Goal: Task Accomplishment & Management: Use online tool/utility

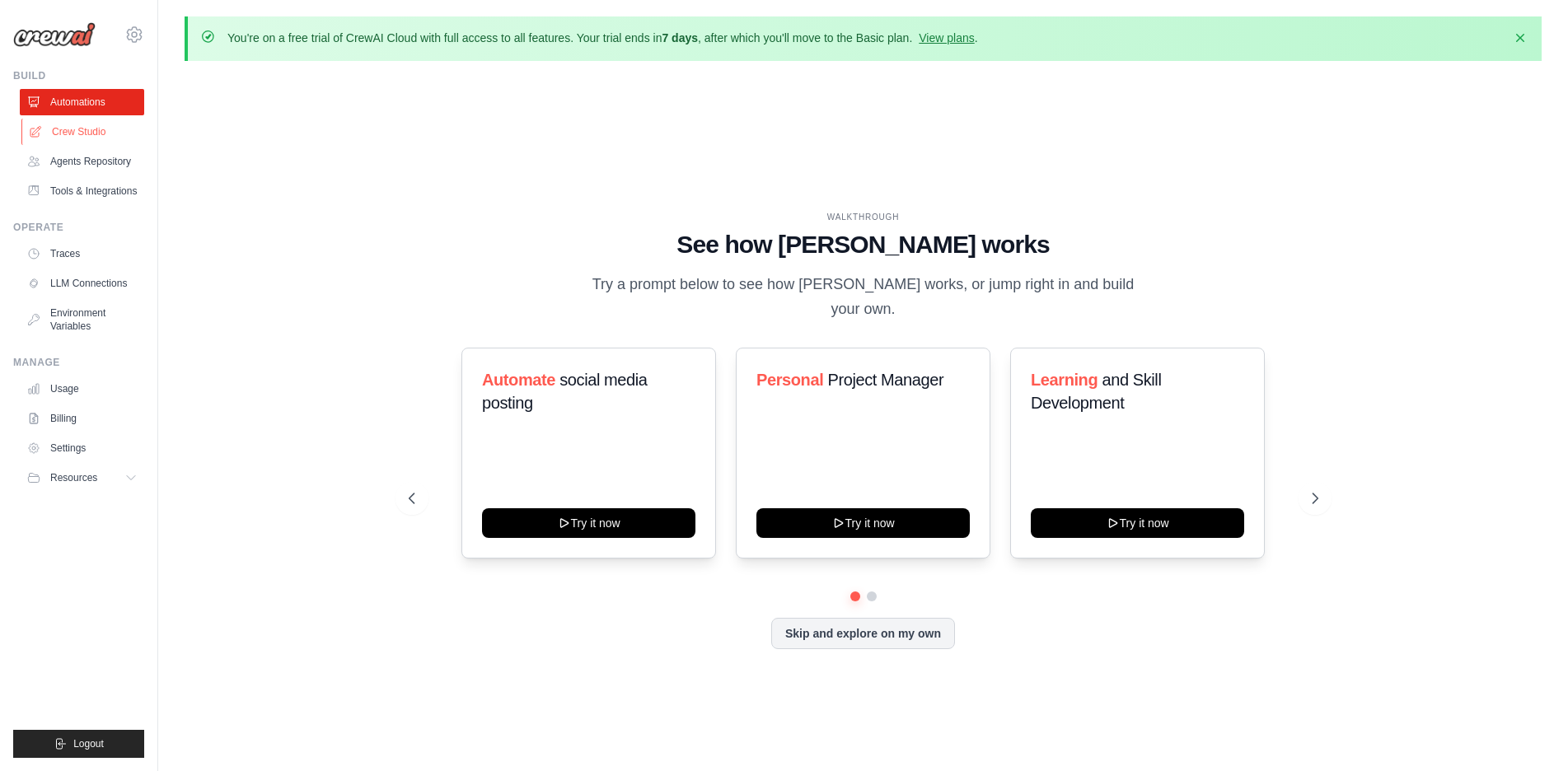
click at [98, 132] on link "Crew Studio" at bounding box center [83, 131] width 125 height 26
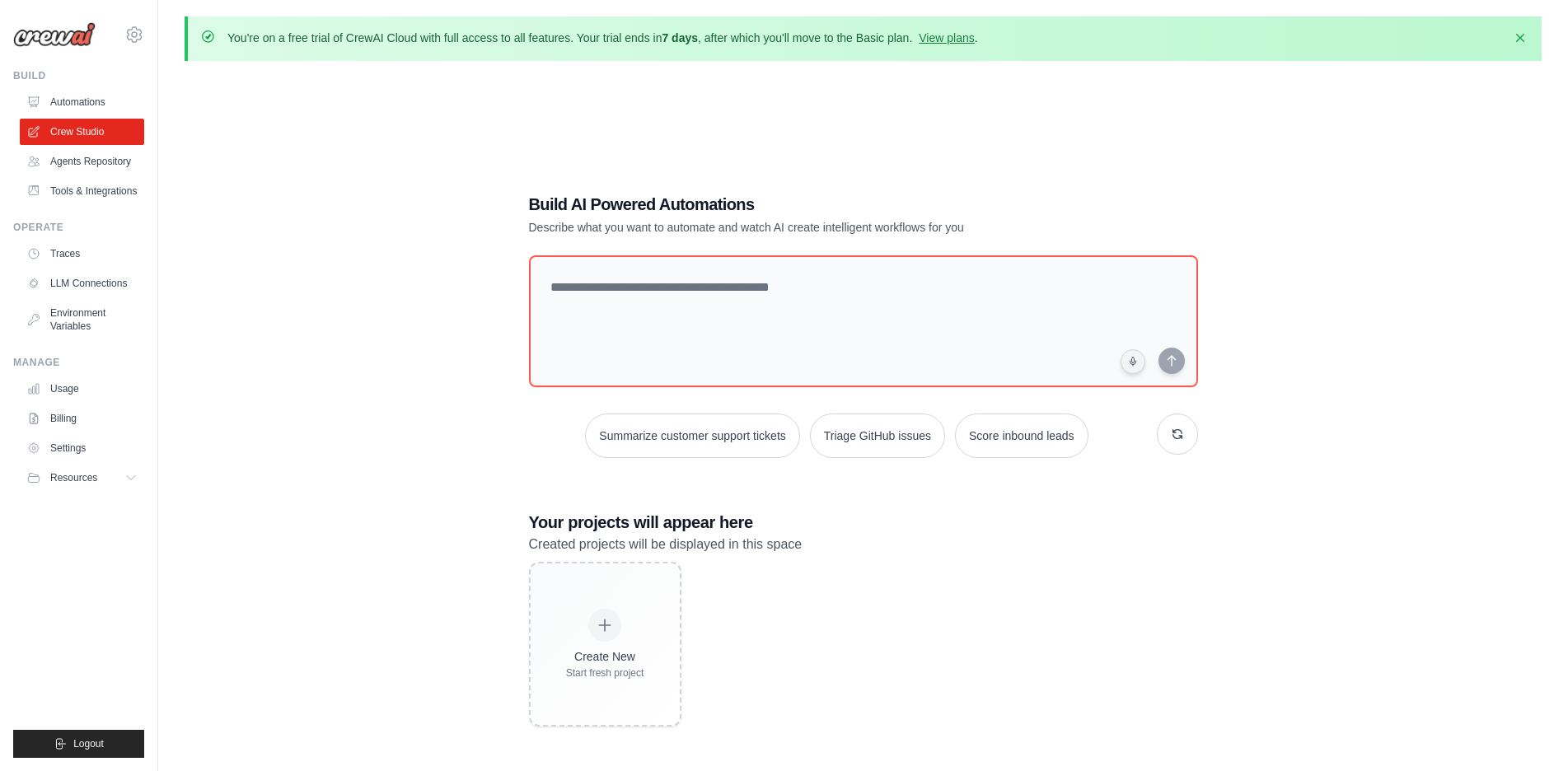
click at [1111, 698] on div "Create New Start fresh project" at bounding box center [863, 644] width 669 height 165
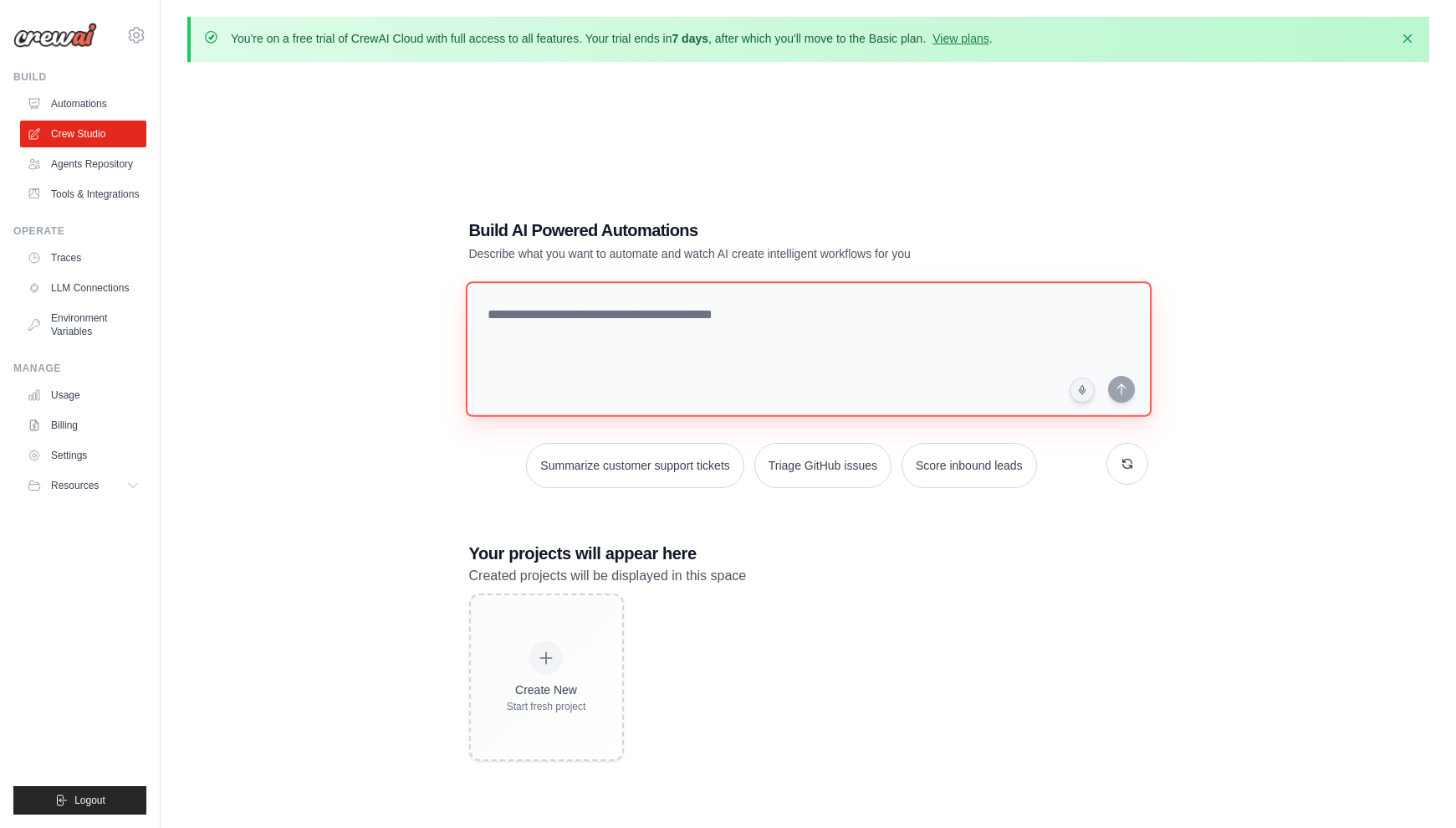
click at [606, 305] on textarea at bounding box center [808, 349] width 686 height 136
paste textarea "**********"
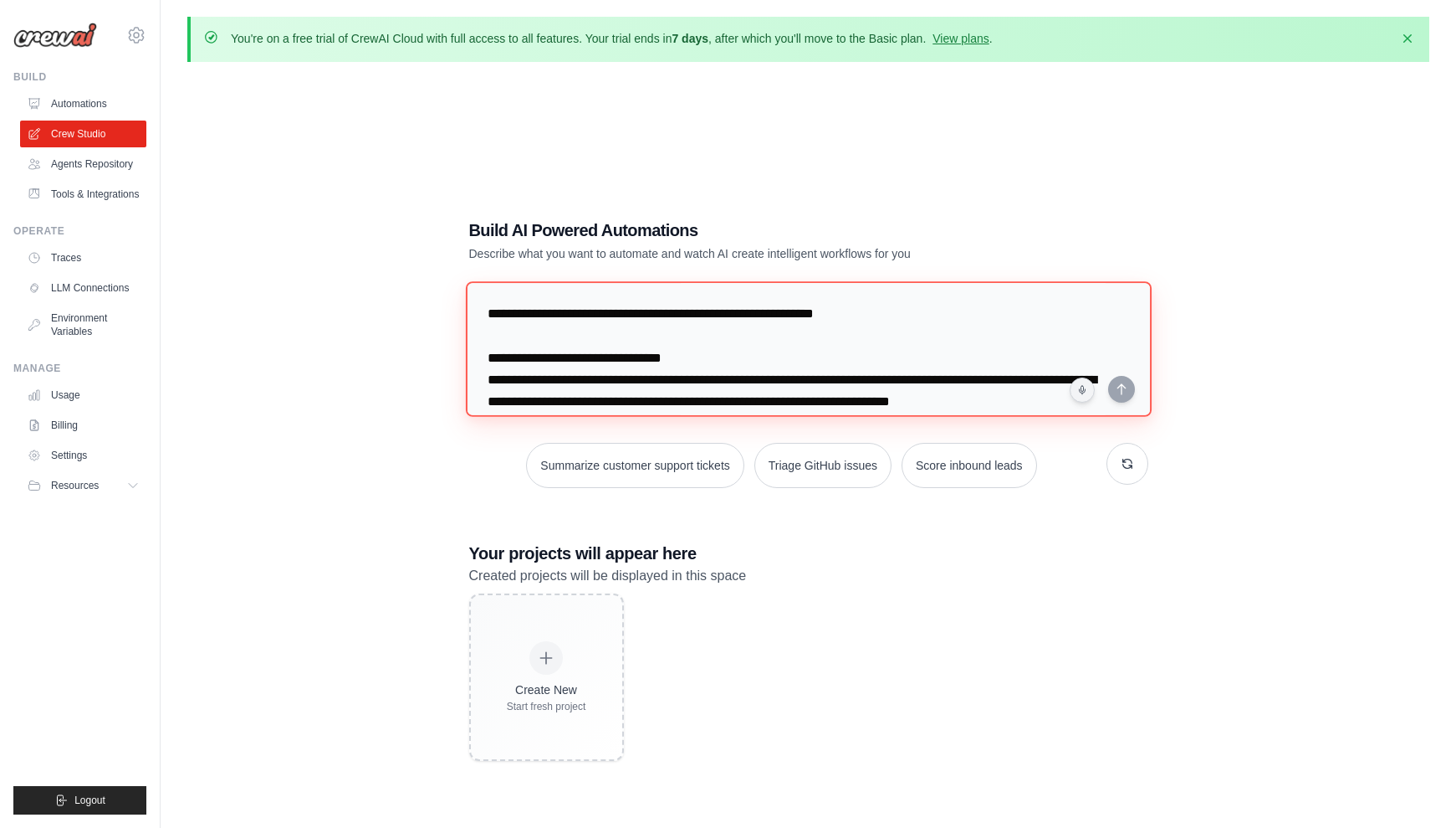
scroll to position [1478, 0]
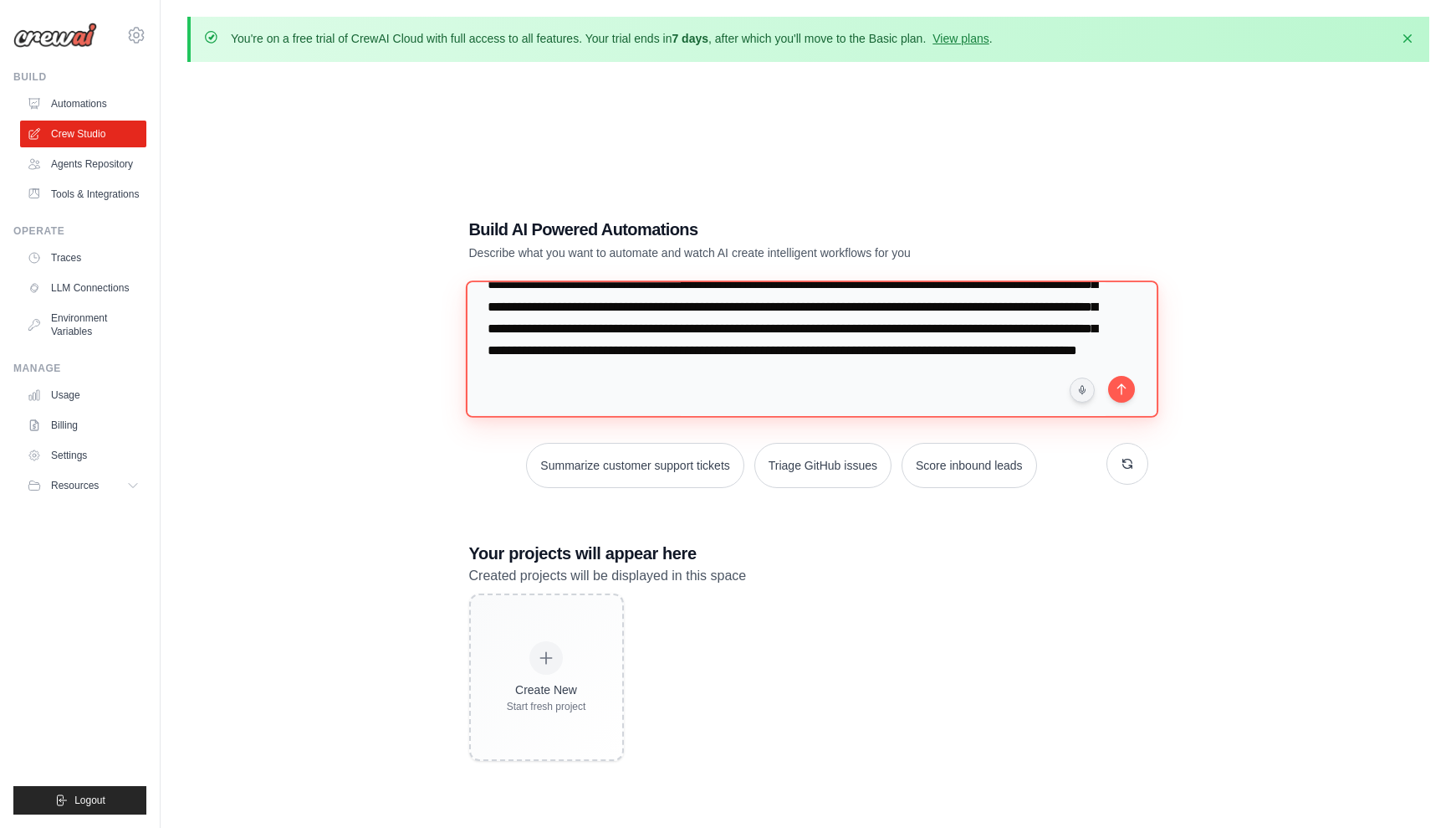
type textarea "**********"
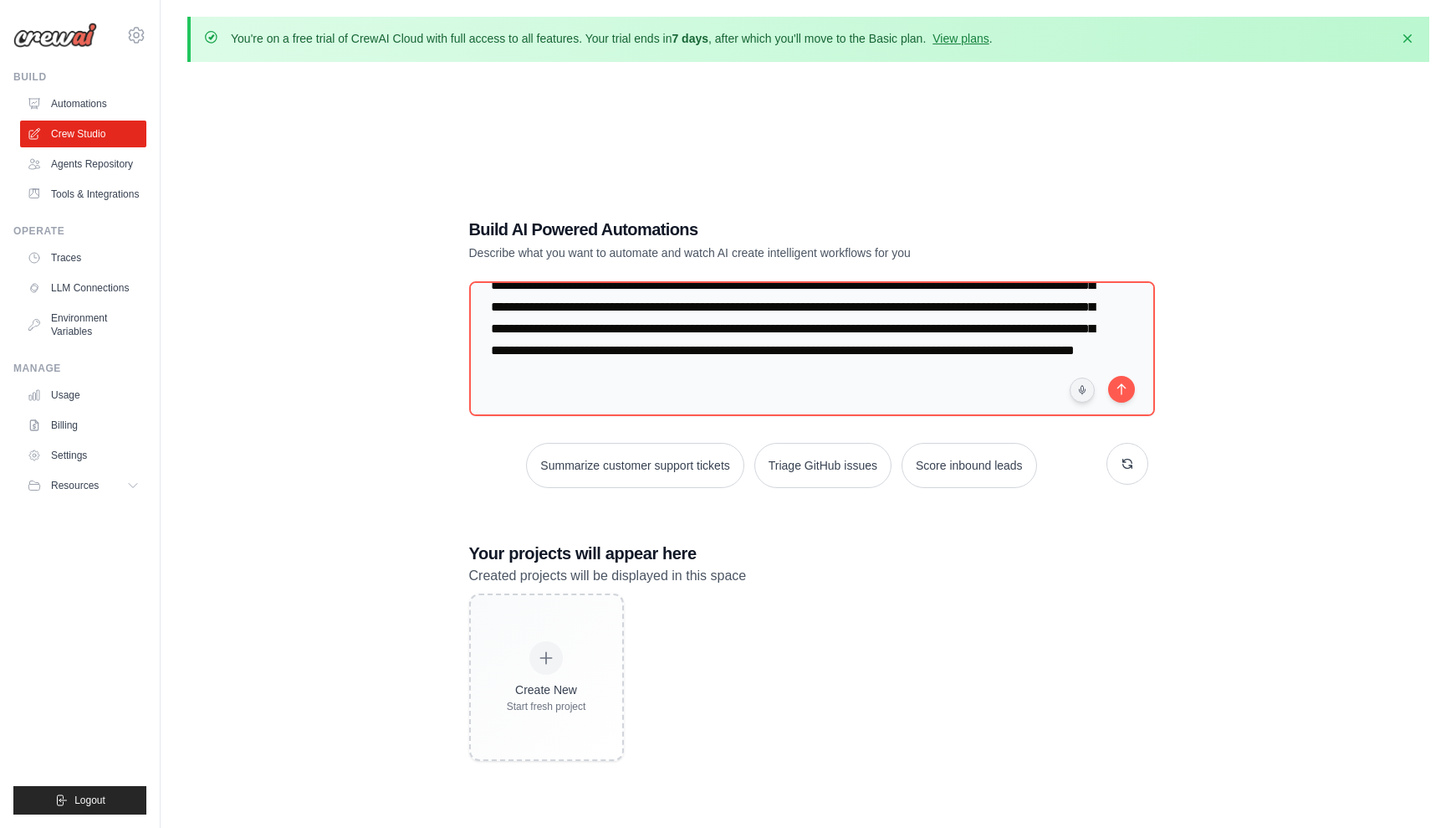
click at [1277, 464] on div "Build AI Powered Automations Describe what you want to automate and watch AI cr…" at bounding box center [808, 489] width 1242 height 828
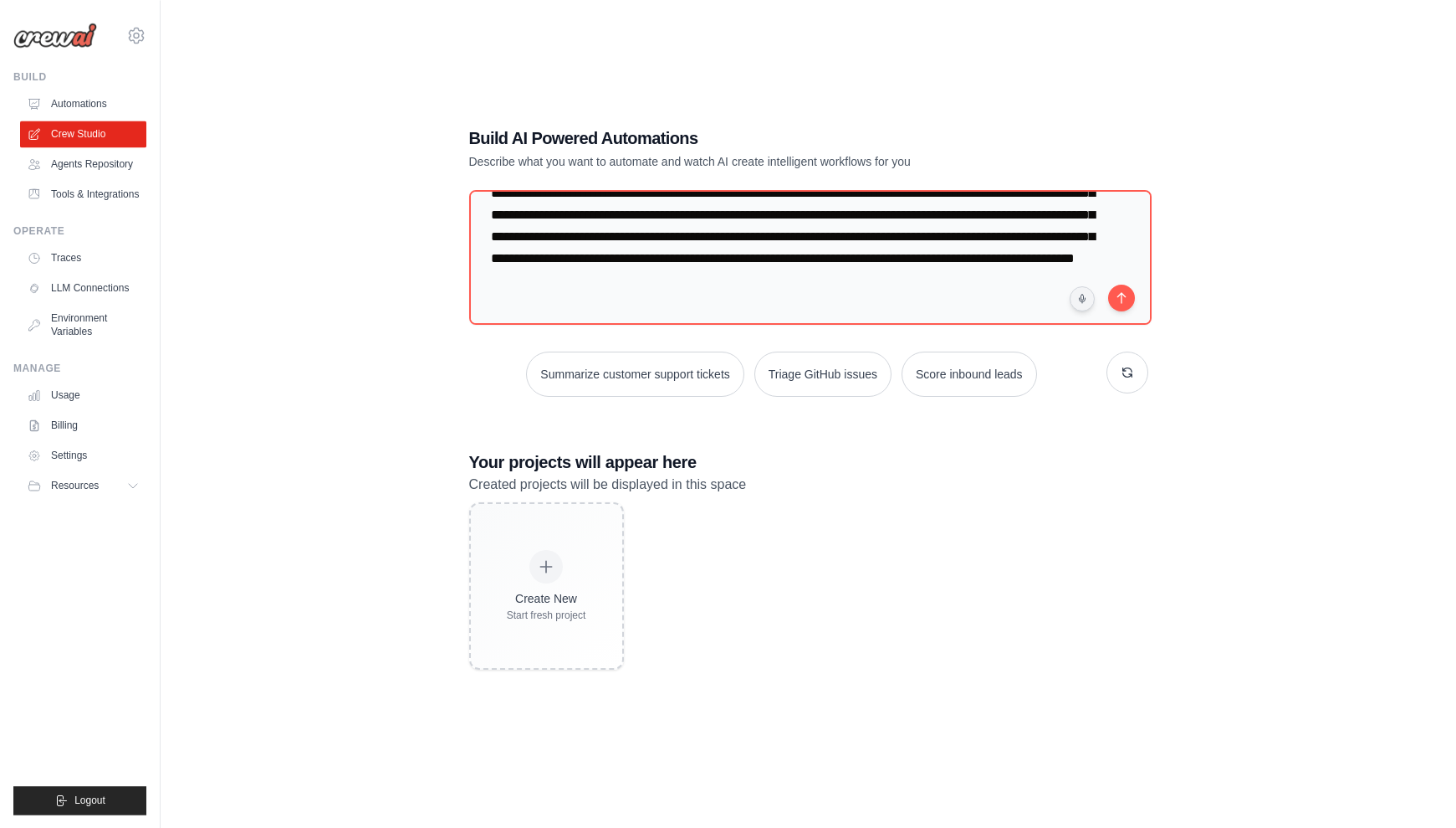
scroll to position [92, 0]
click at [1127, 295] on icon "submit" at bounding box center [1122, 297] width 14 height 14
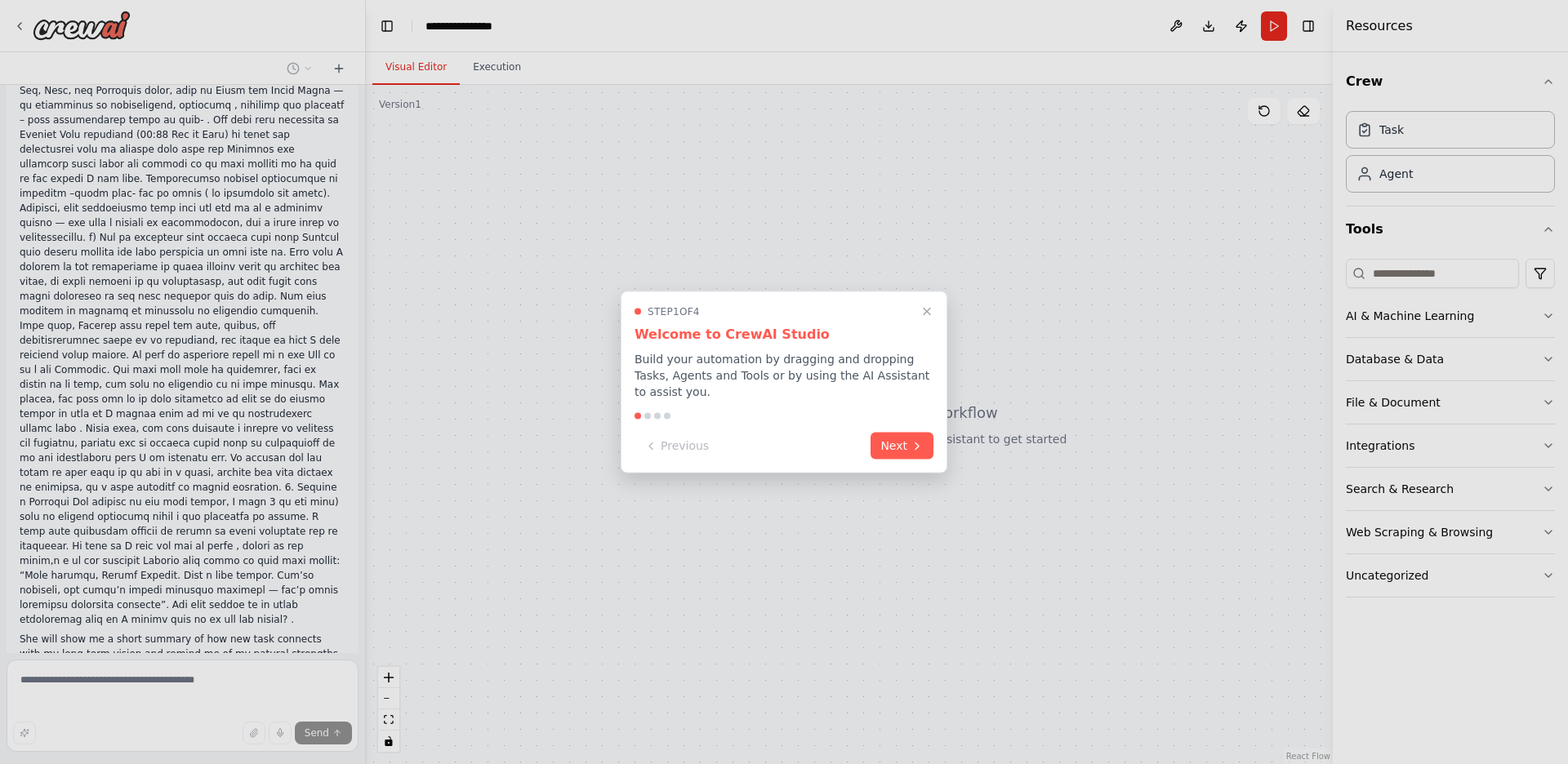
scroll to position [685, 0]
drag, startPoint x: 360, startPoint y: 400, endPoint x: 352, endPoint y: 469, distance: 69.5
click at [352, 469] on div at bounding box center [784, 382] width 1568 height 764
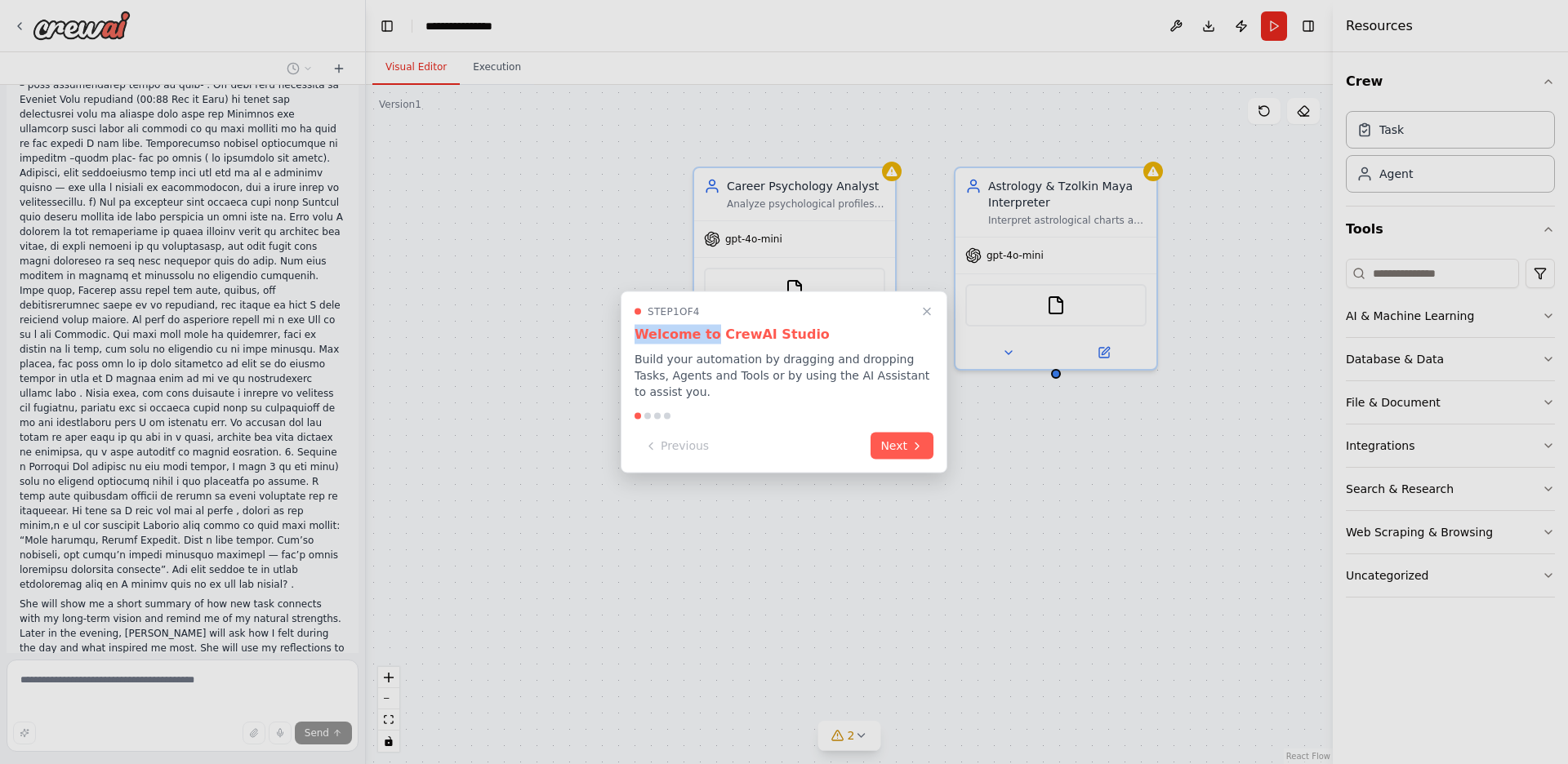
drag, startPoint x: 890, startPoint y: 322, endPoint x: 705, endPoint y: 354, distance: 187.7
click at [705, 354] on div "Step 1 of 4 Welcome to CrewAI Studio Build your automation by dragging and drop…" at bounding box center [784, 353] width 299 height 95
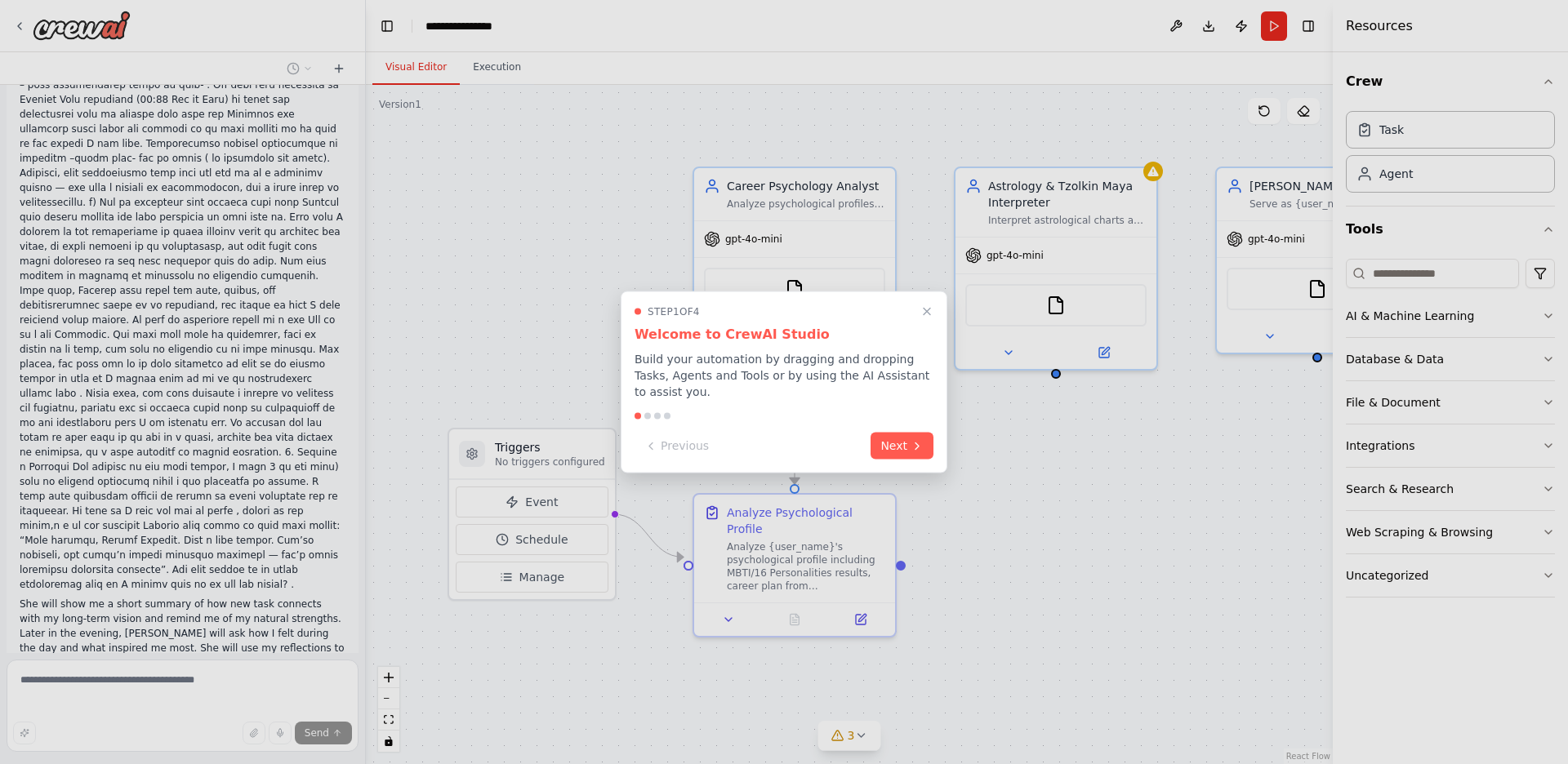
click at [363, 443] on div at bounding box center [784, 382] width 1568 height 764
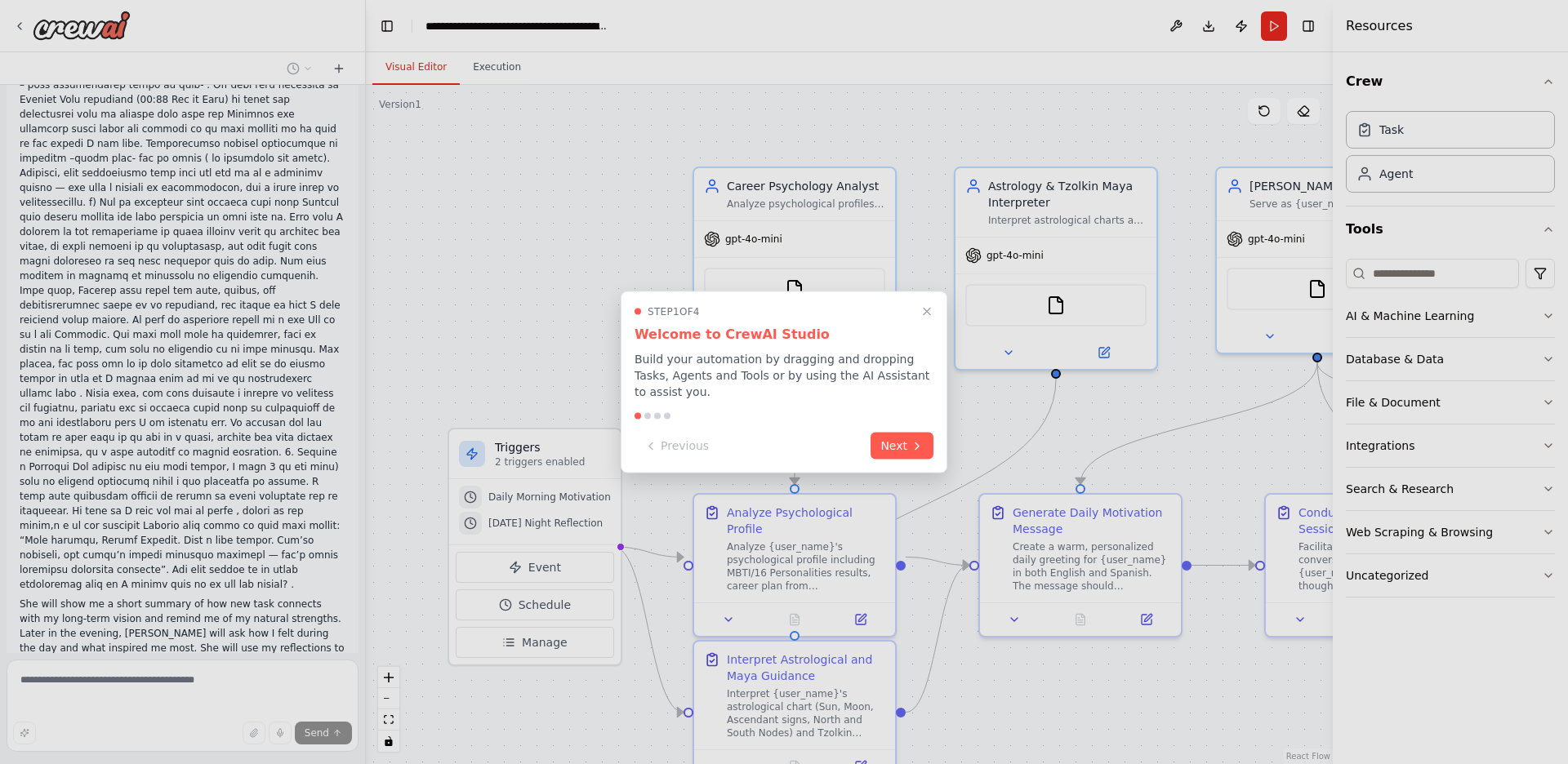
drag, startPoint x: 359, startPoint y: 285, endPoint x: 364, endPoint y: 384, distance: 99.1
click at [364, 384] on div at bounding box center [784, 382] width 1568 height 764
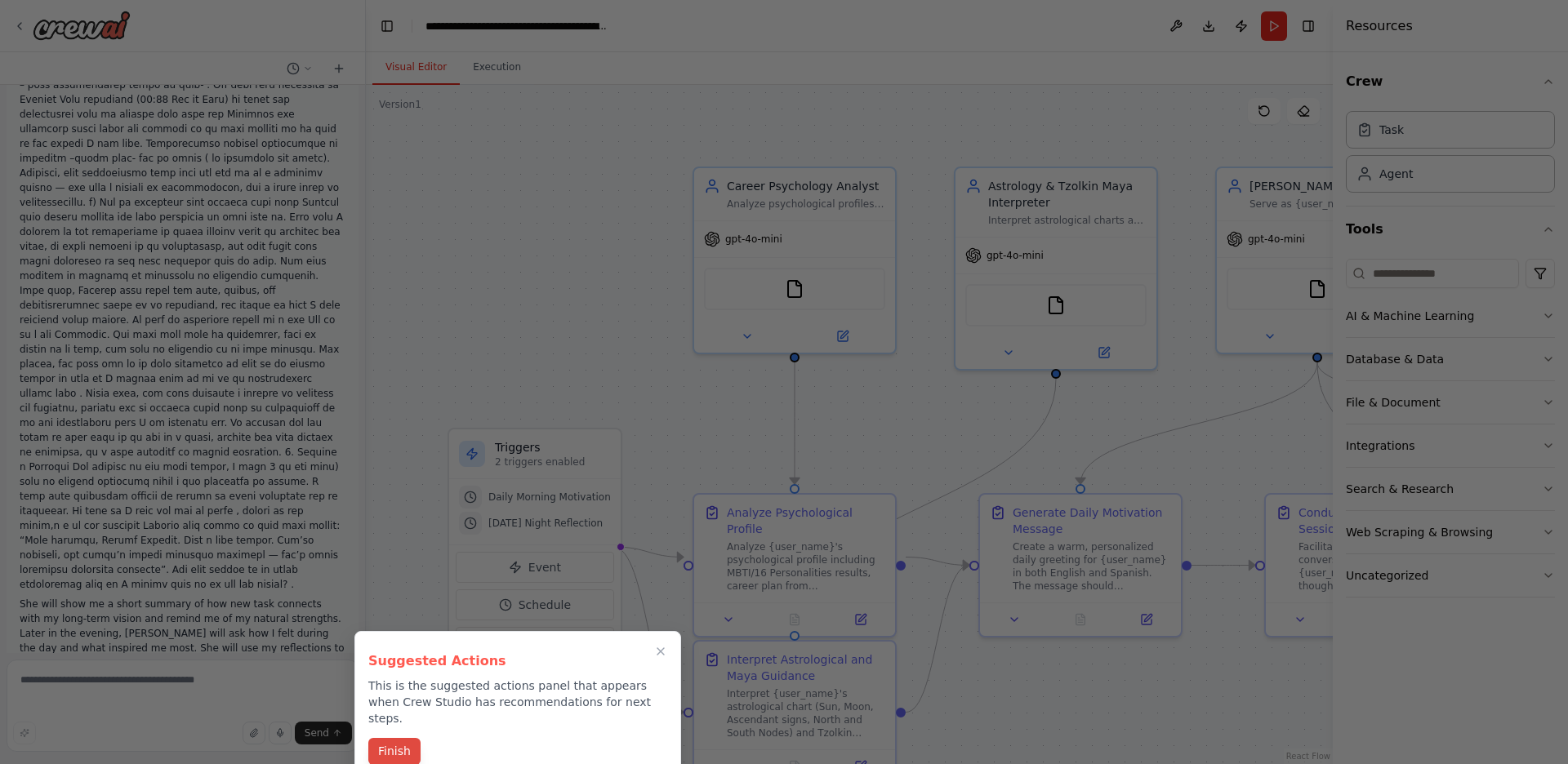
click at [393, 738] on button "Finish" at bounding box center [394, 751] width 53 height 27
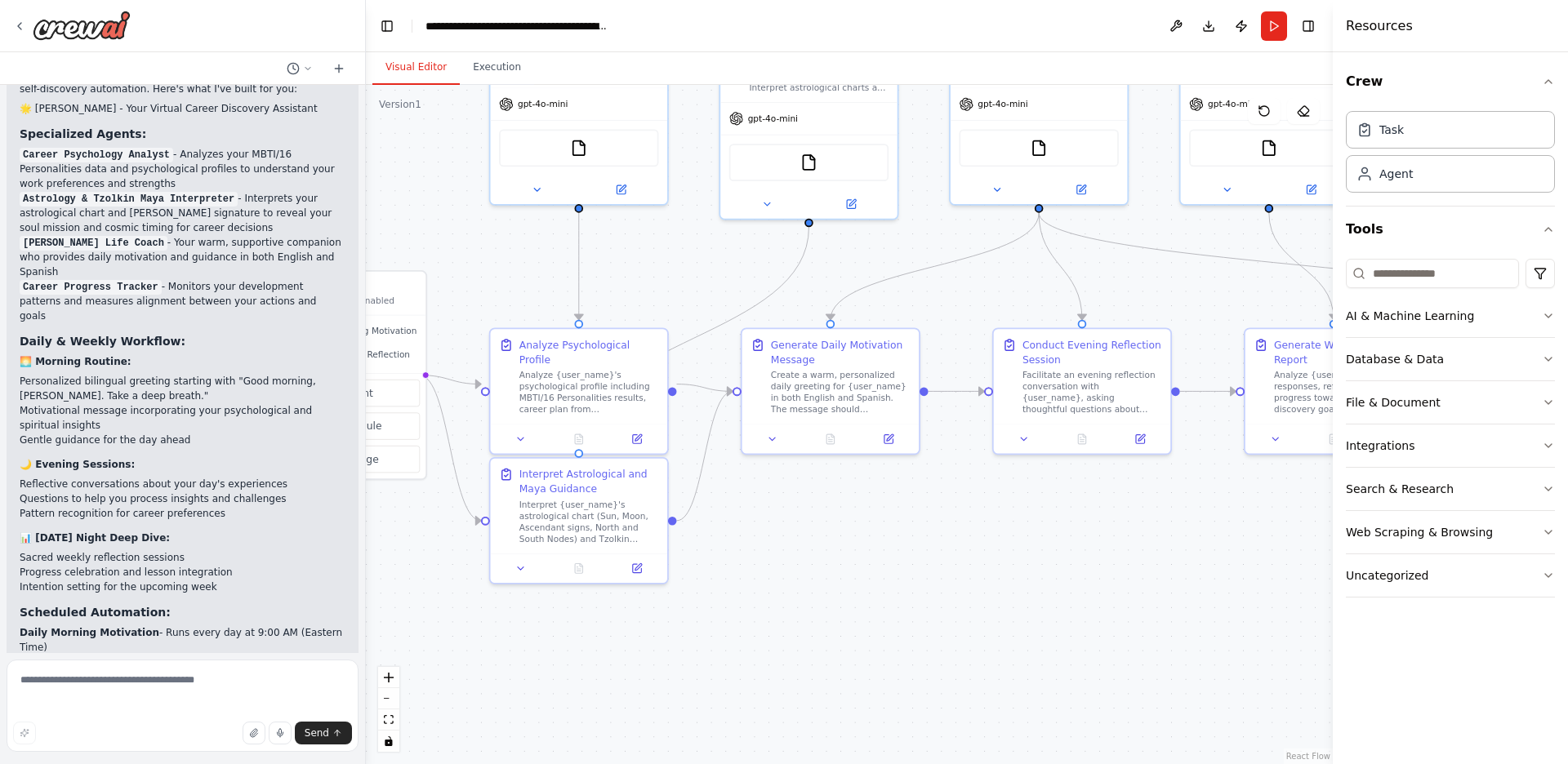
scroll to position [2966, 0]
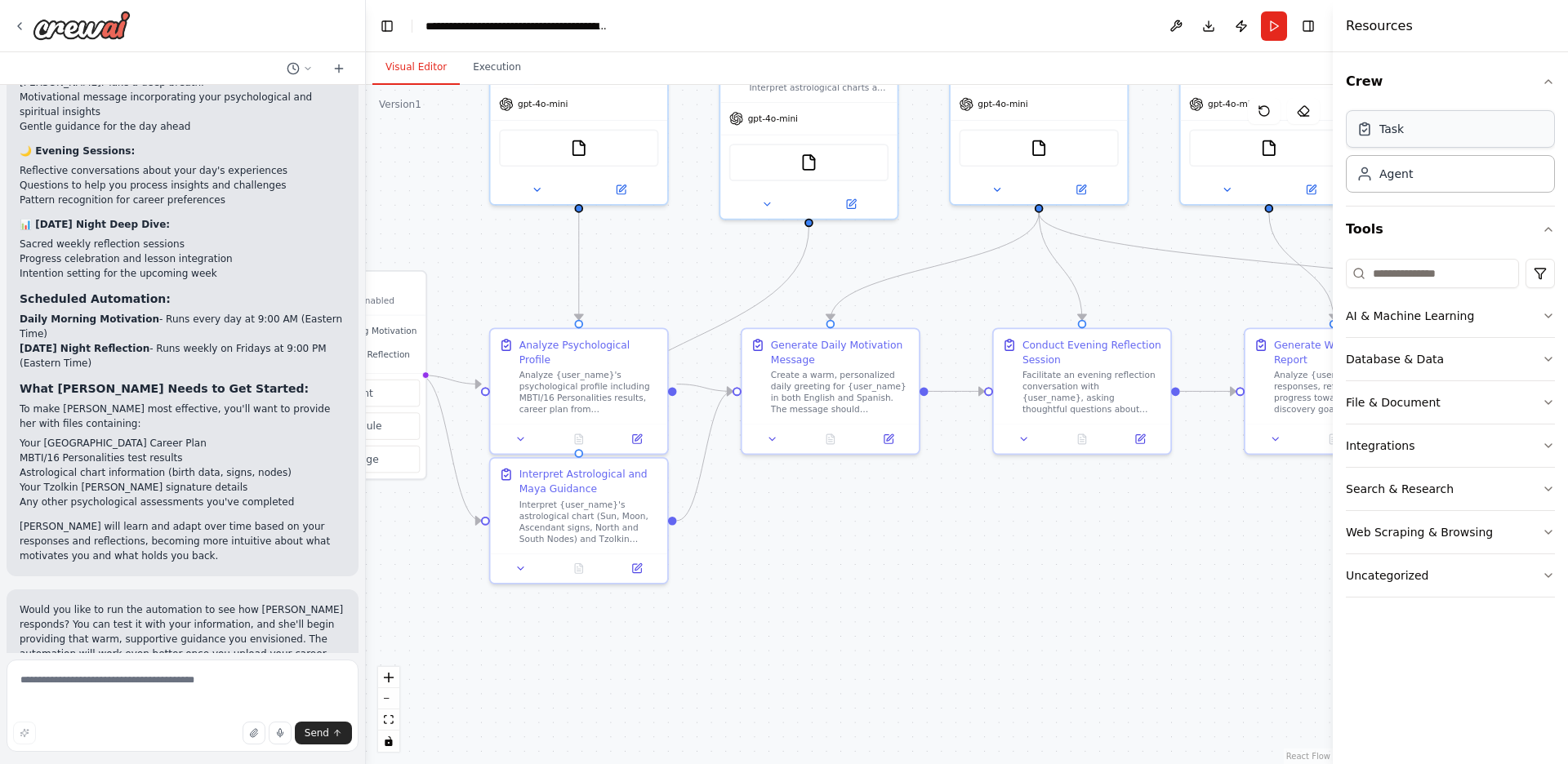
click at [1429, 131] on div "Task" at bounding box center [1450, 128] width 209 height 38
click at [1399, 317] on div "AI & Machine Learning" at bounding box center [1409, 316] width 129 height 17
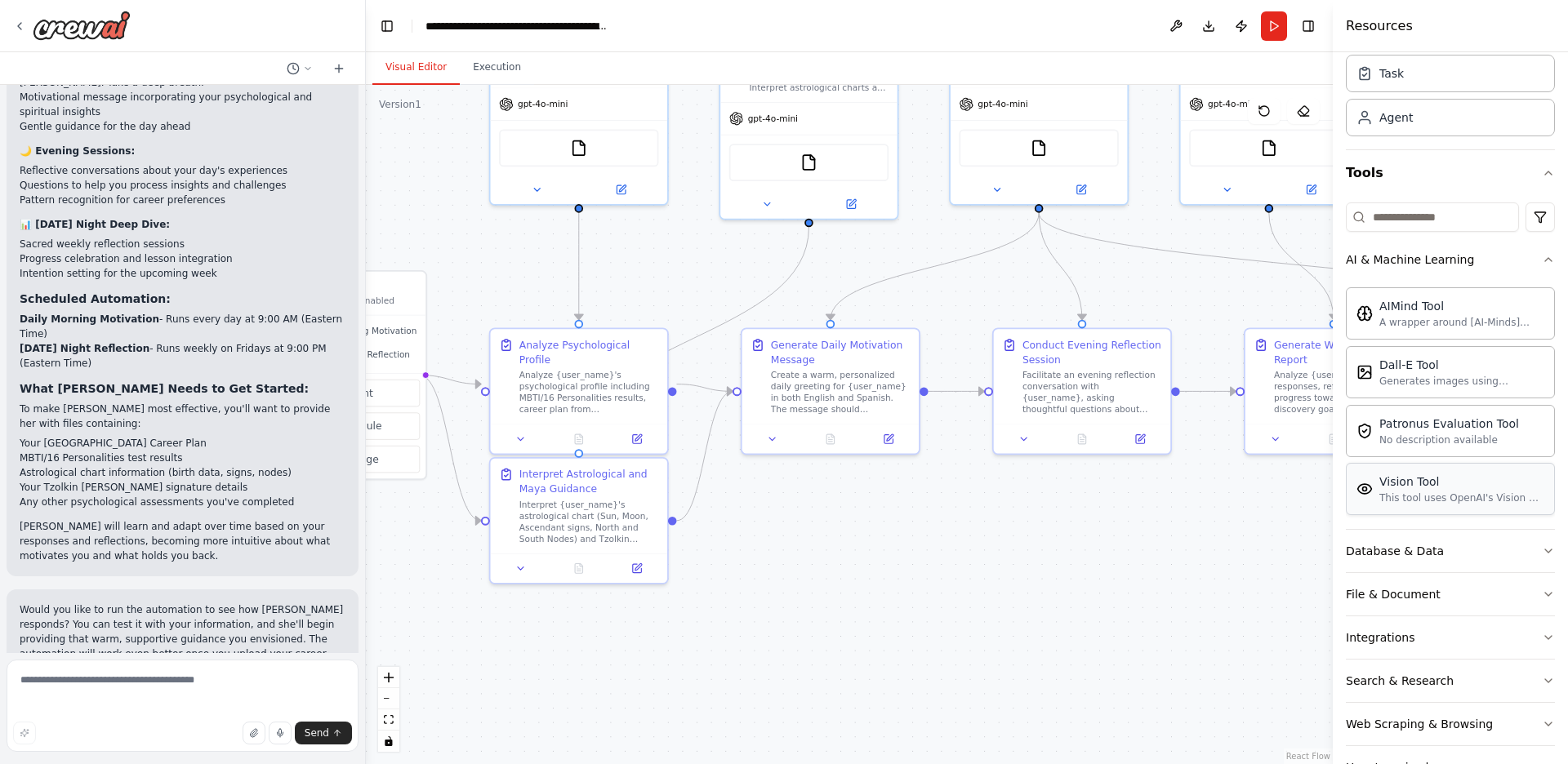
scroll to position [108, 0]
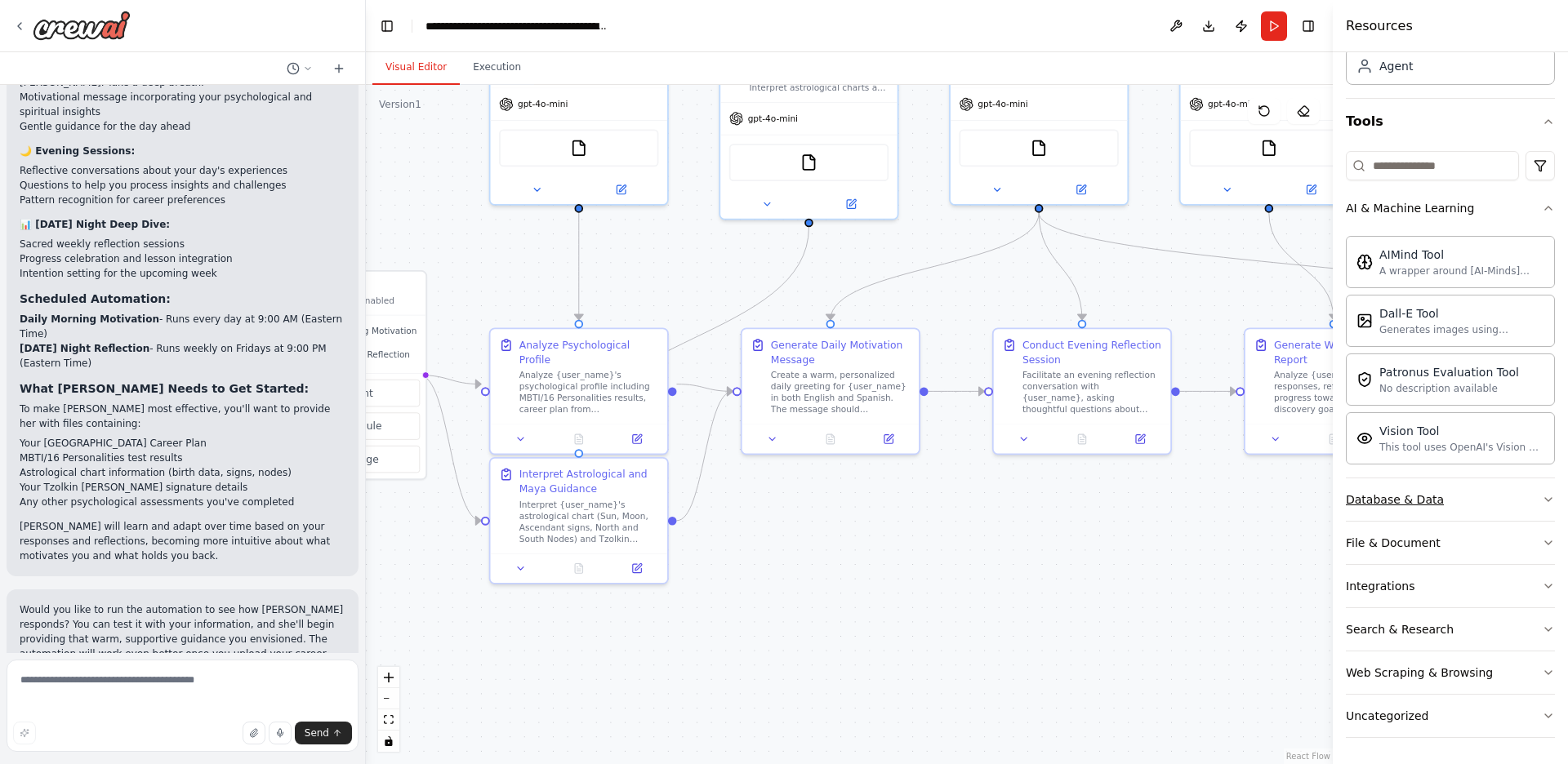
click at [1434, 501] on button "Database & Data" at bounding box center [1450, 499] width 209 height 43
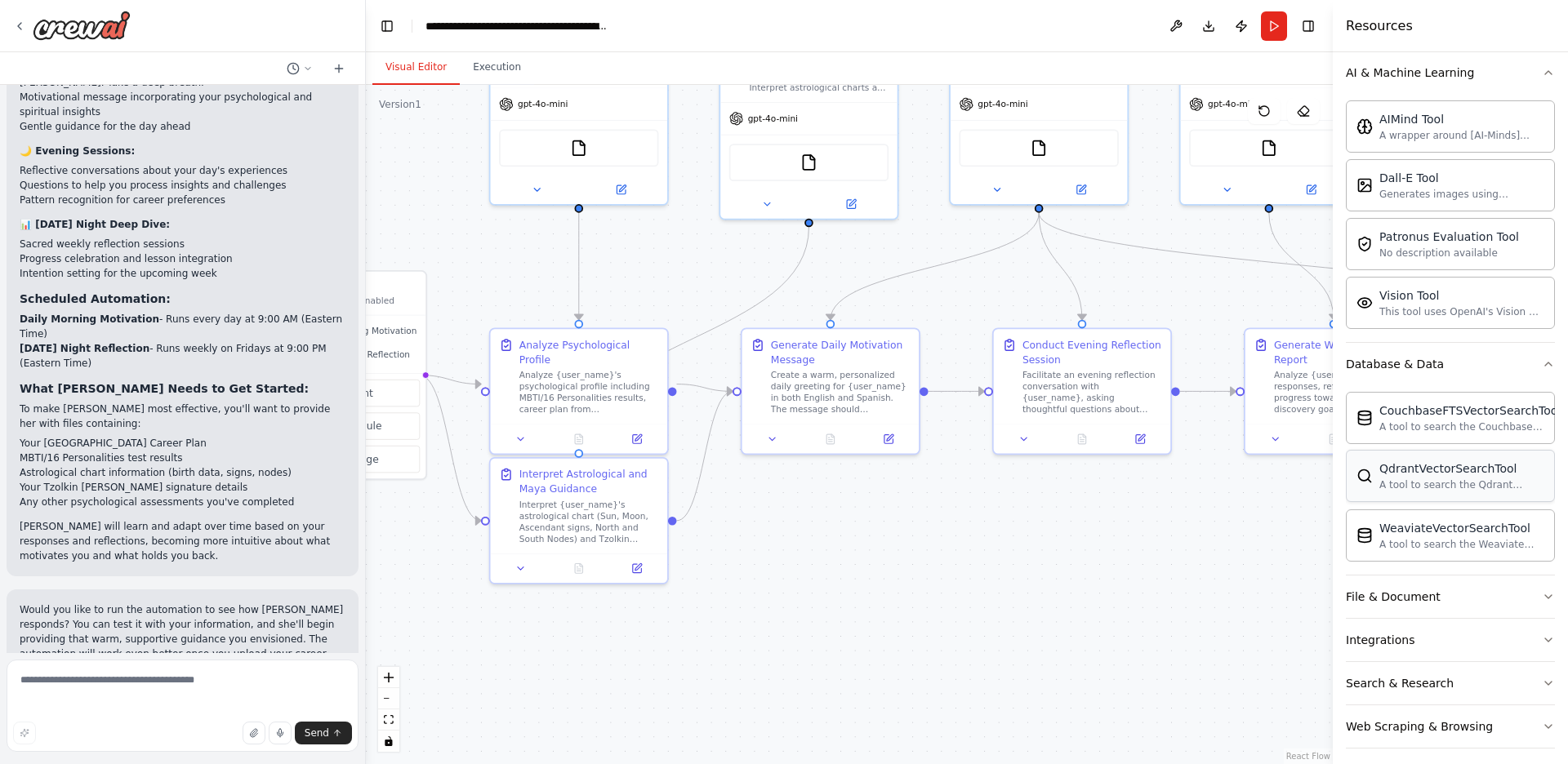
scroll to position [297, 0]
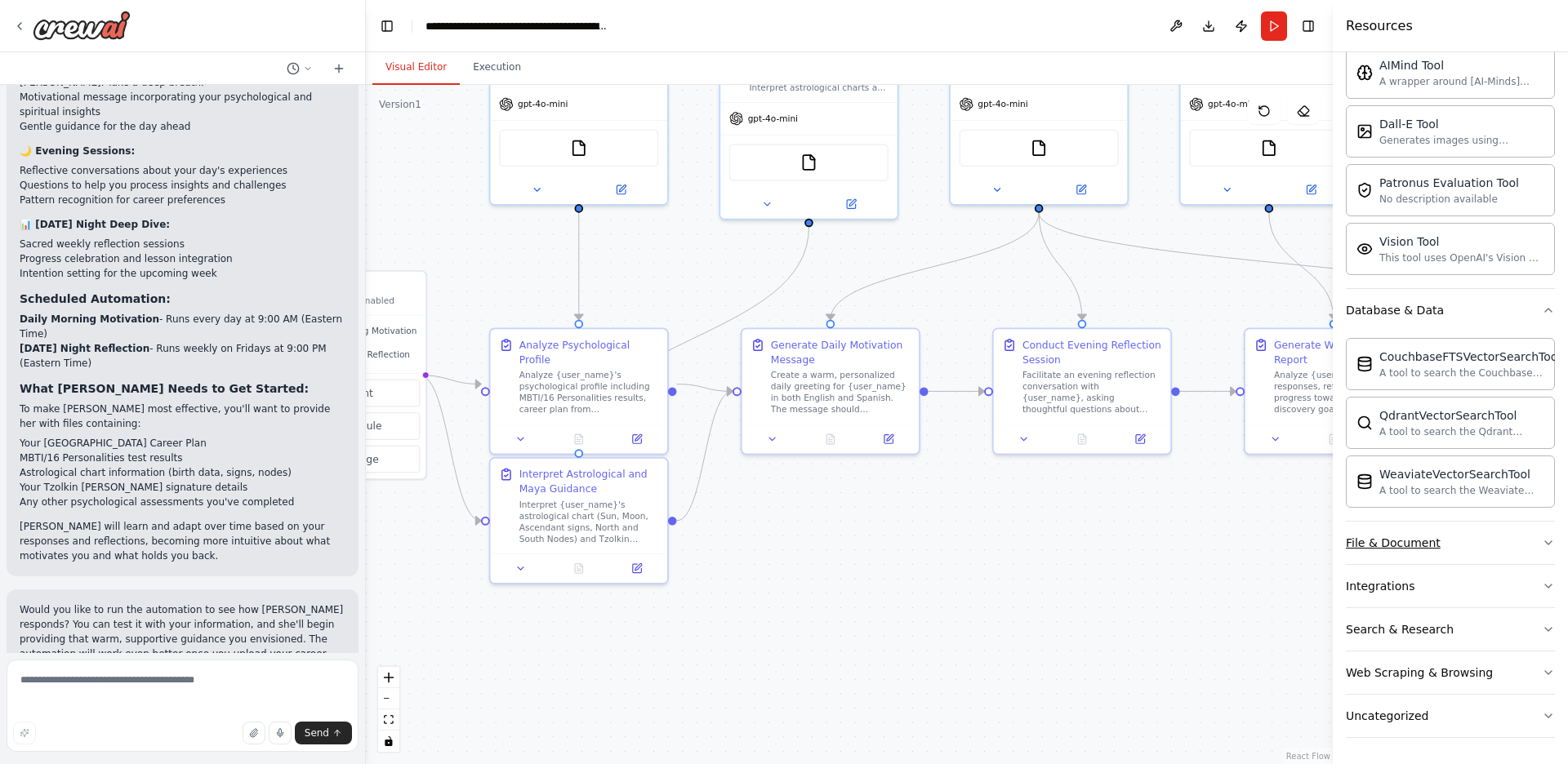
click at [1412, 550] on div "File & Document" at bounding box center [1393, 543] width 95 height 17
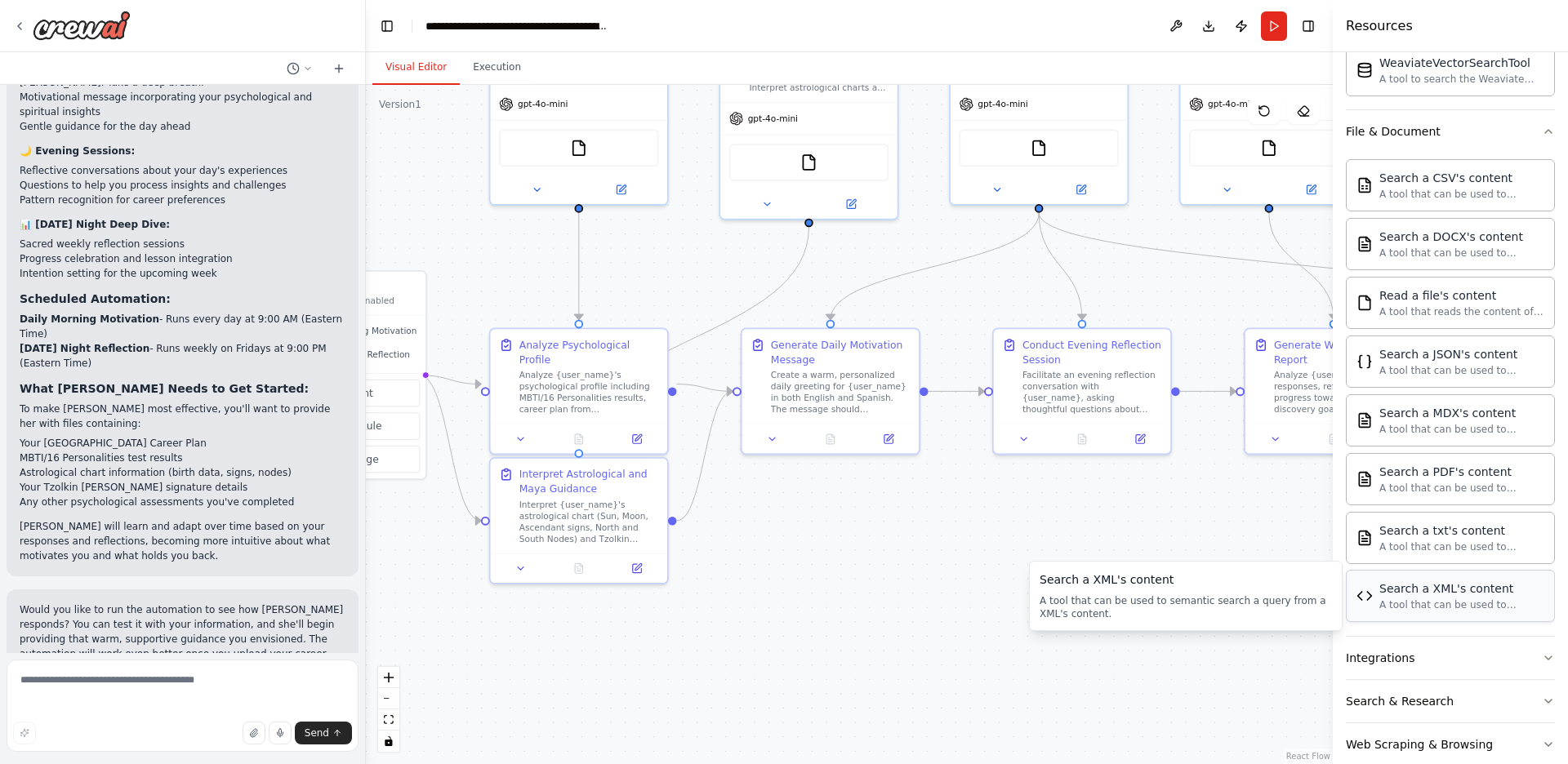
scroll to position [780, 0]
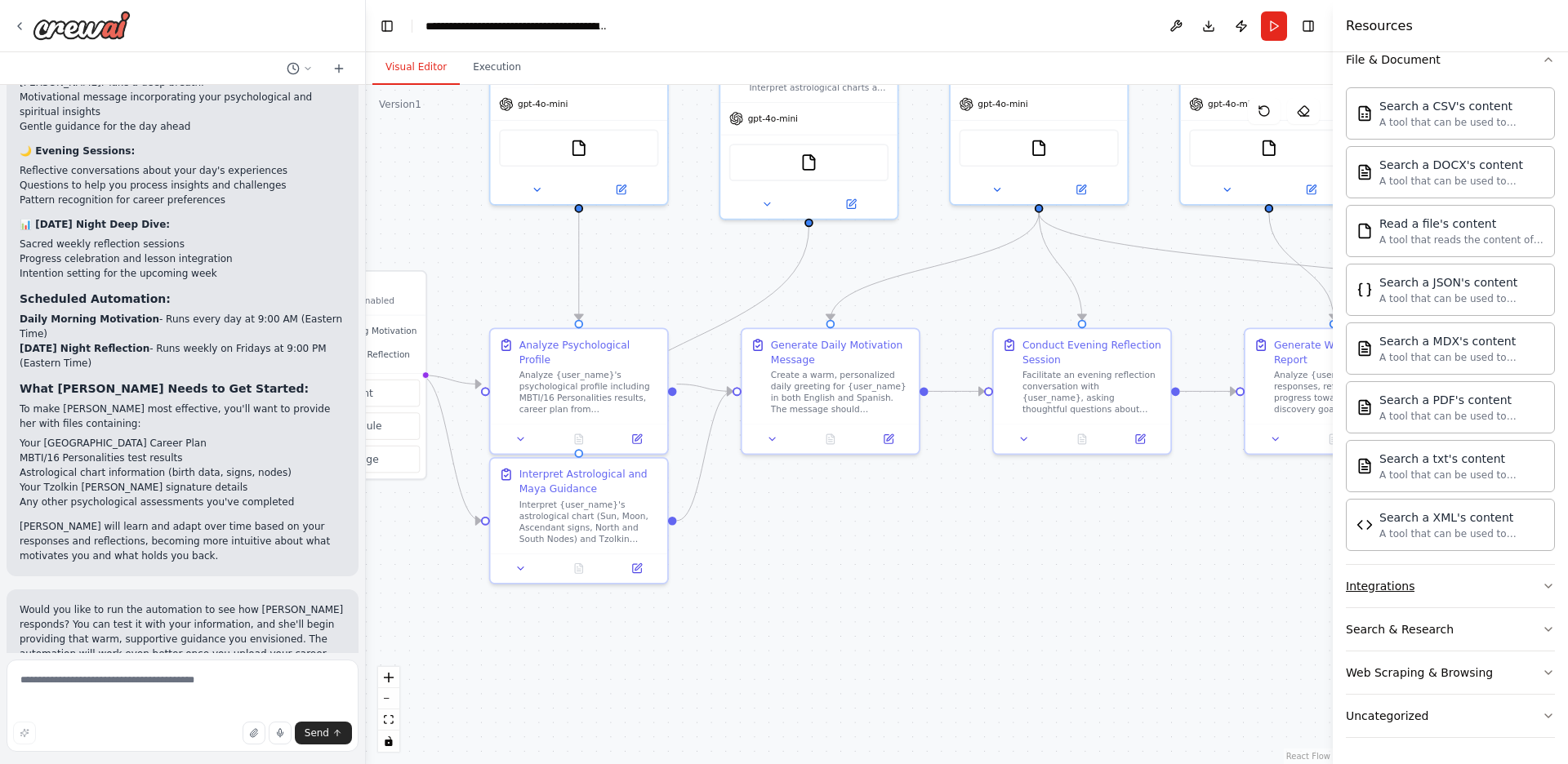
click at [1425, 591] on button "Integrations" at bounding box center [1450, 586] width 209 height 43
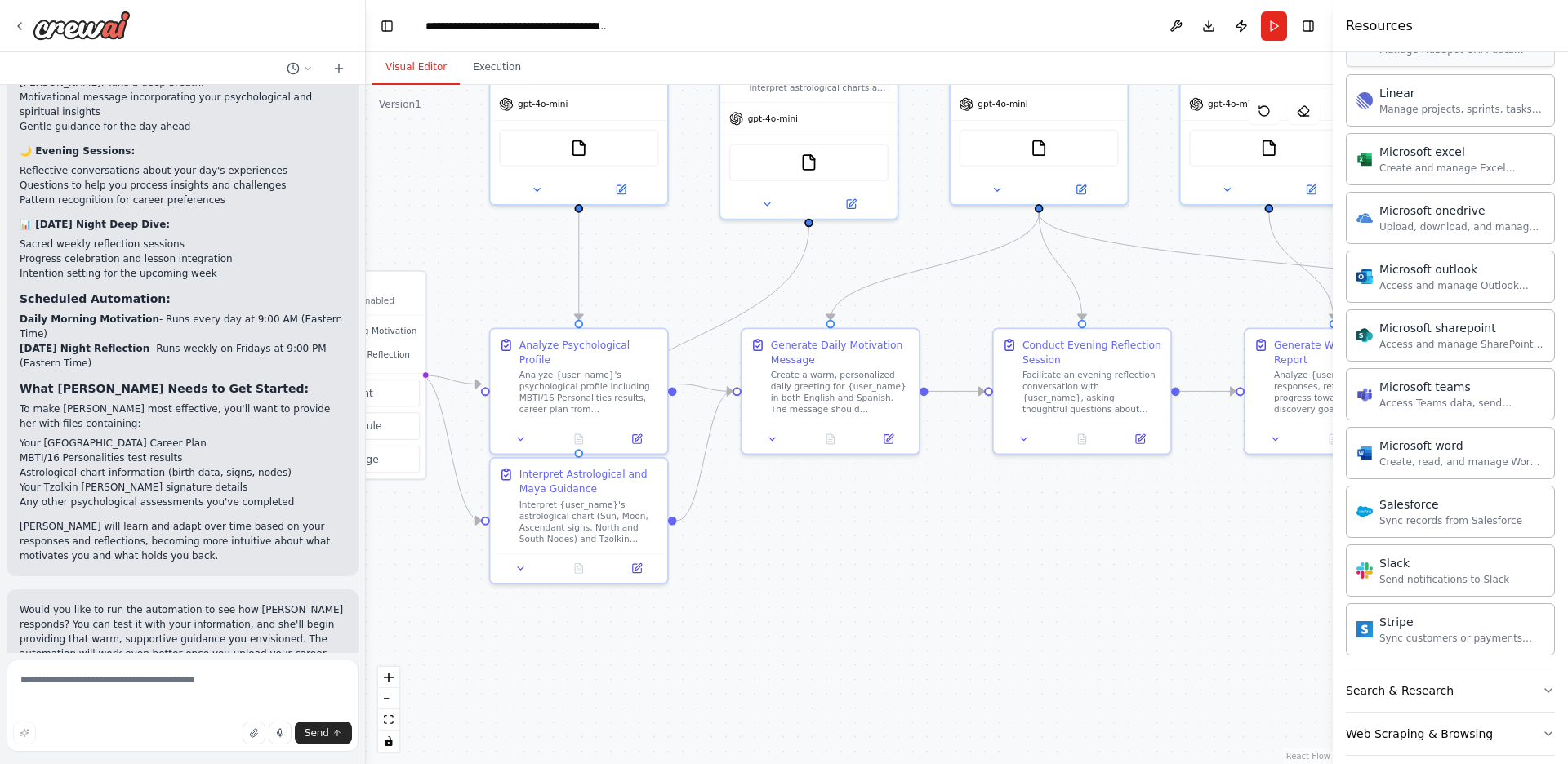
scroll to position [1792, 0]
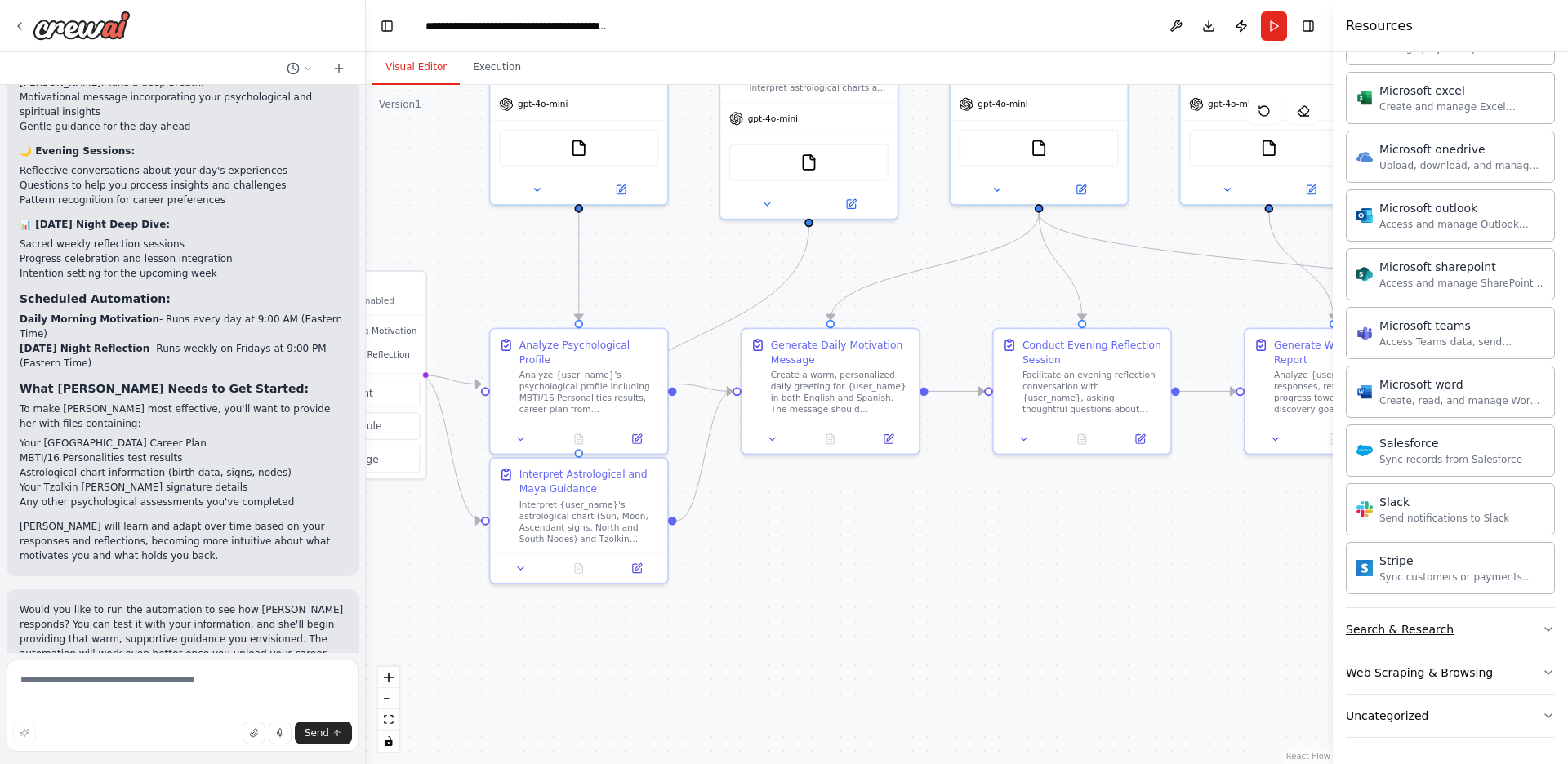
click at [1415, 631] on div "Search & Research" at bounding box center [1399, 630] width 108 height 17
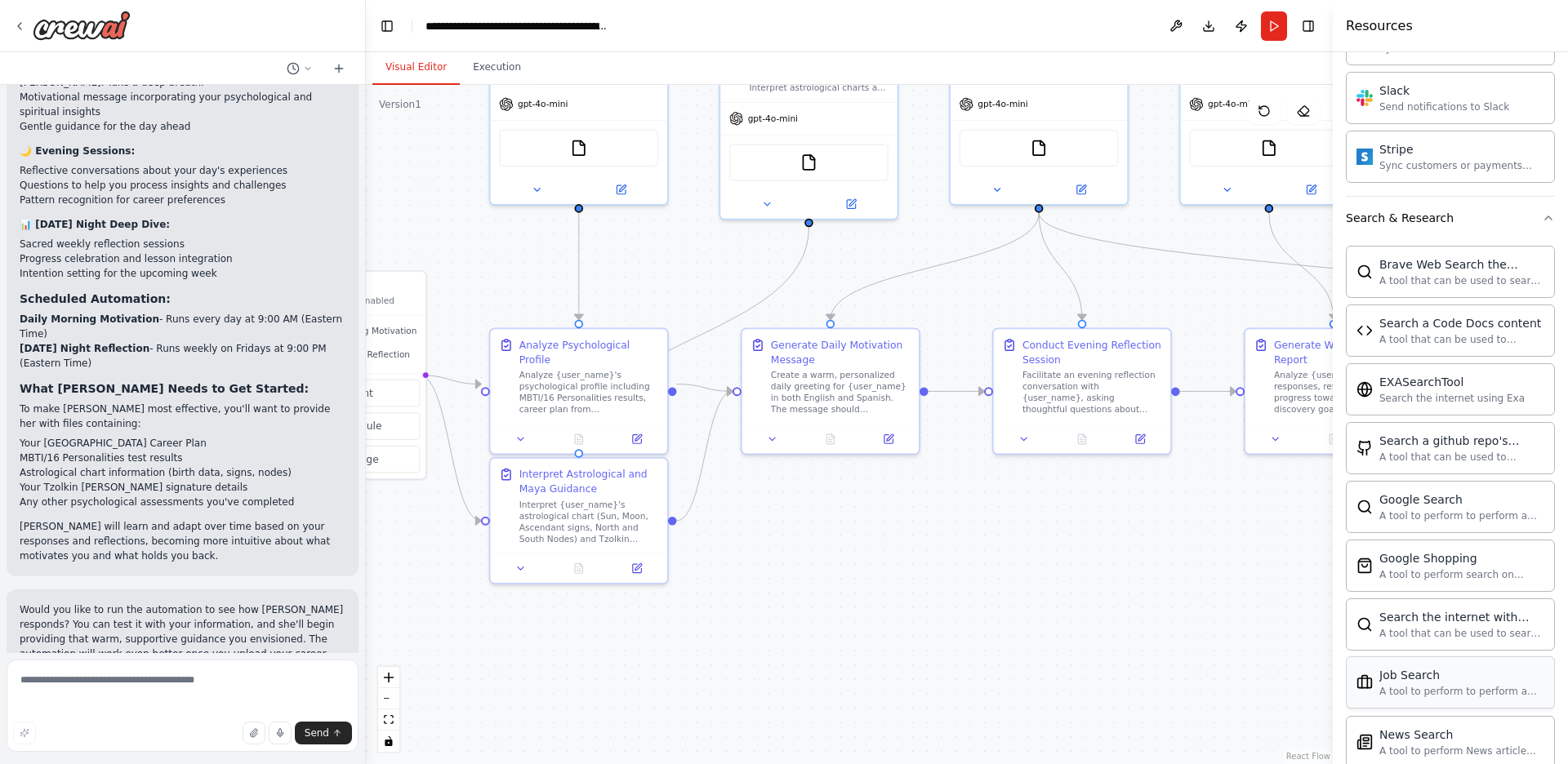
scroll to position [2628, 0]
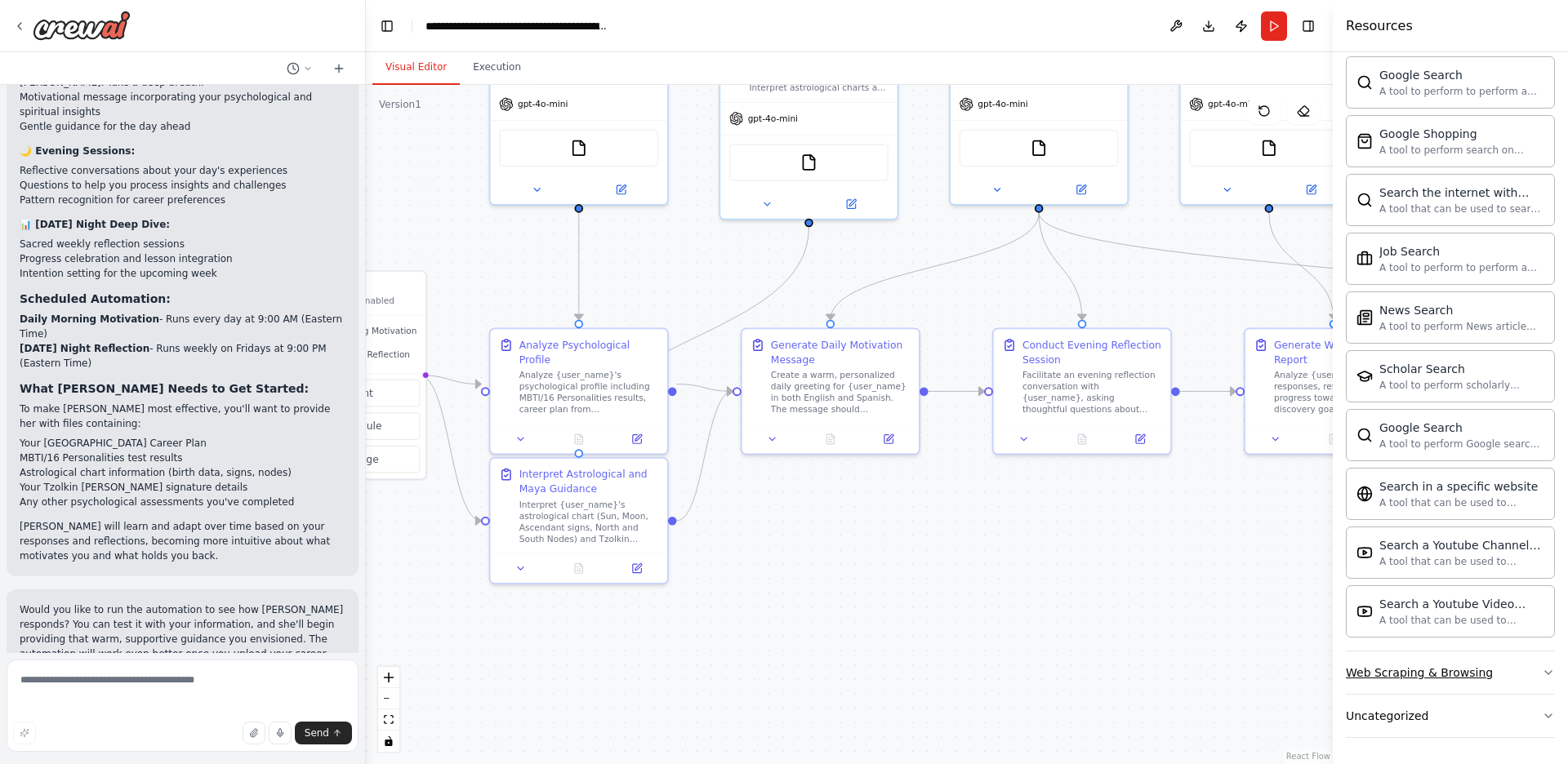
click at [1429, 676] on div "Web Scraping & Browsing" at bounding box center [1419, 672] width 147 height 17
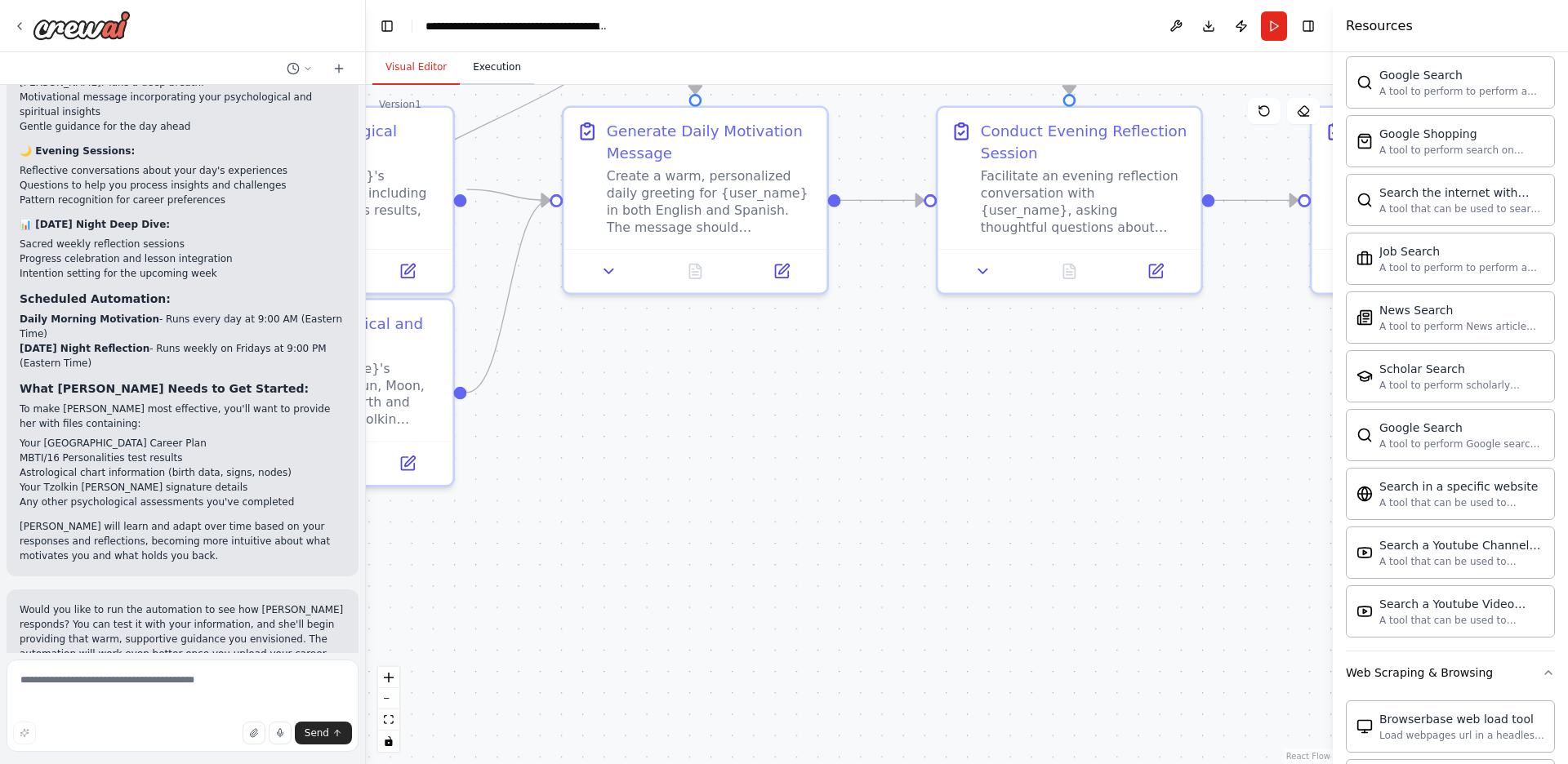
click at [484, 68] on button "Execution" at bounding box center [497, 68] width 74 height 34
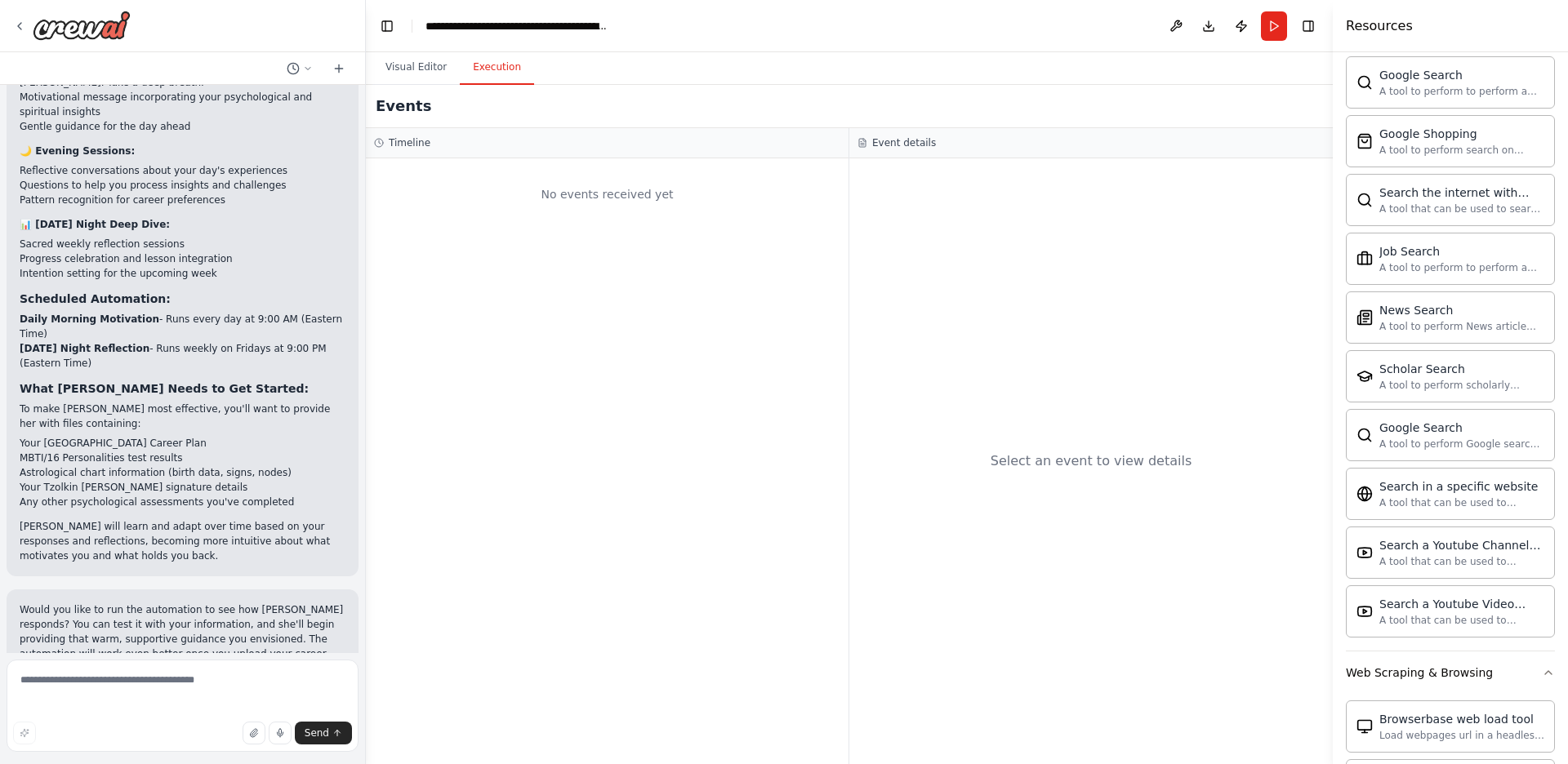
click at [667, 234] on div "No events received yet" at bounding box center [607, 461] width 482 height 606
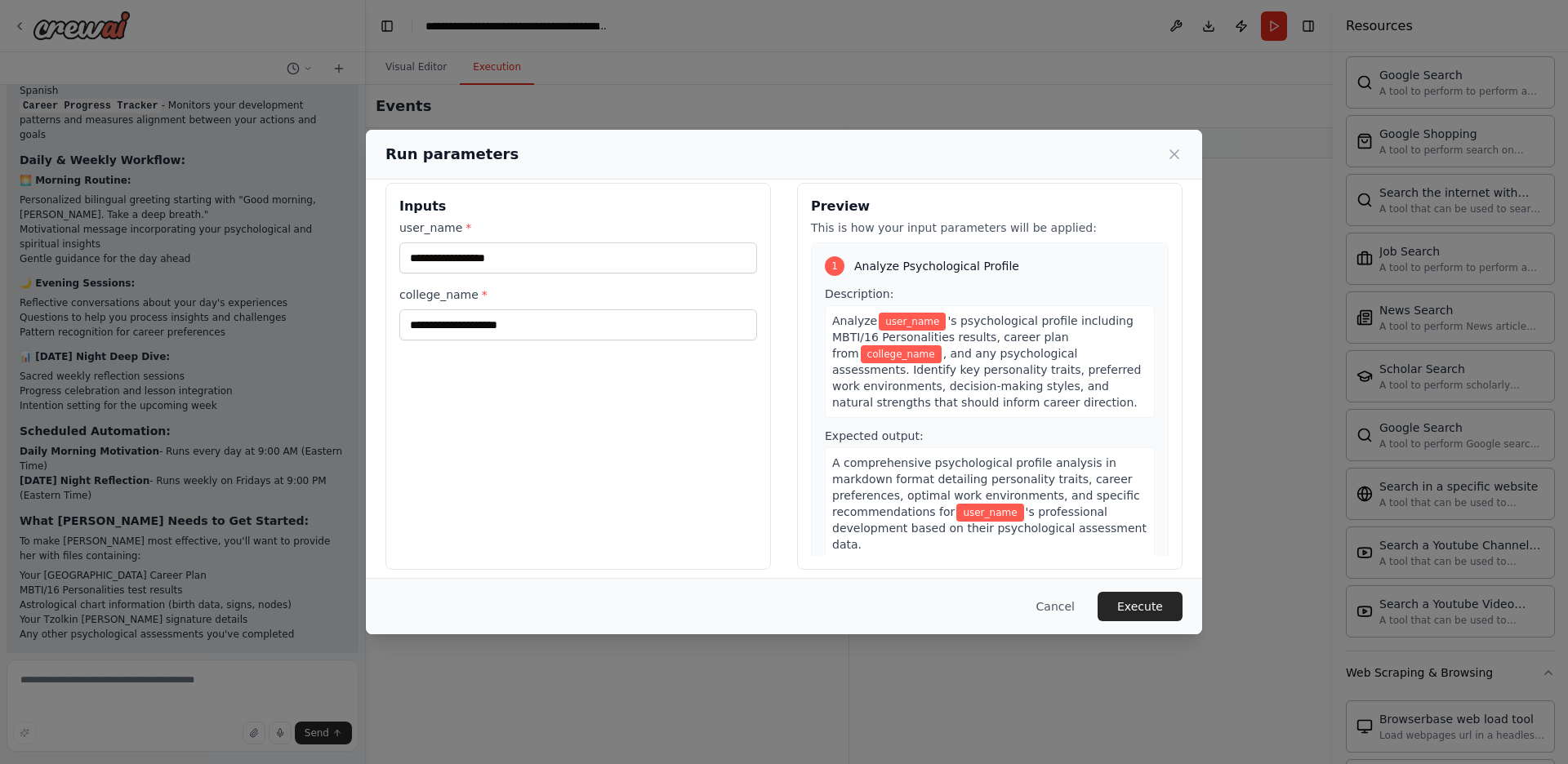
scroll to position [28, 0]
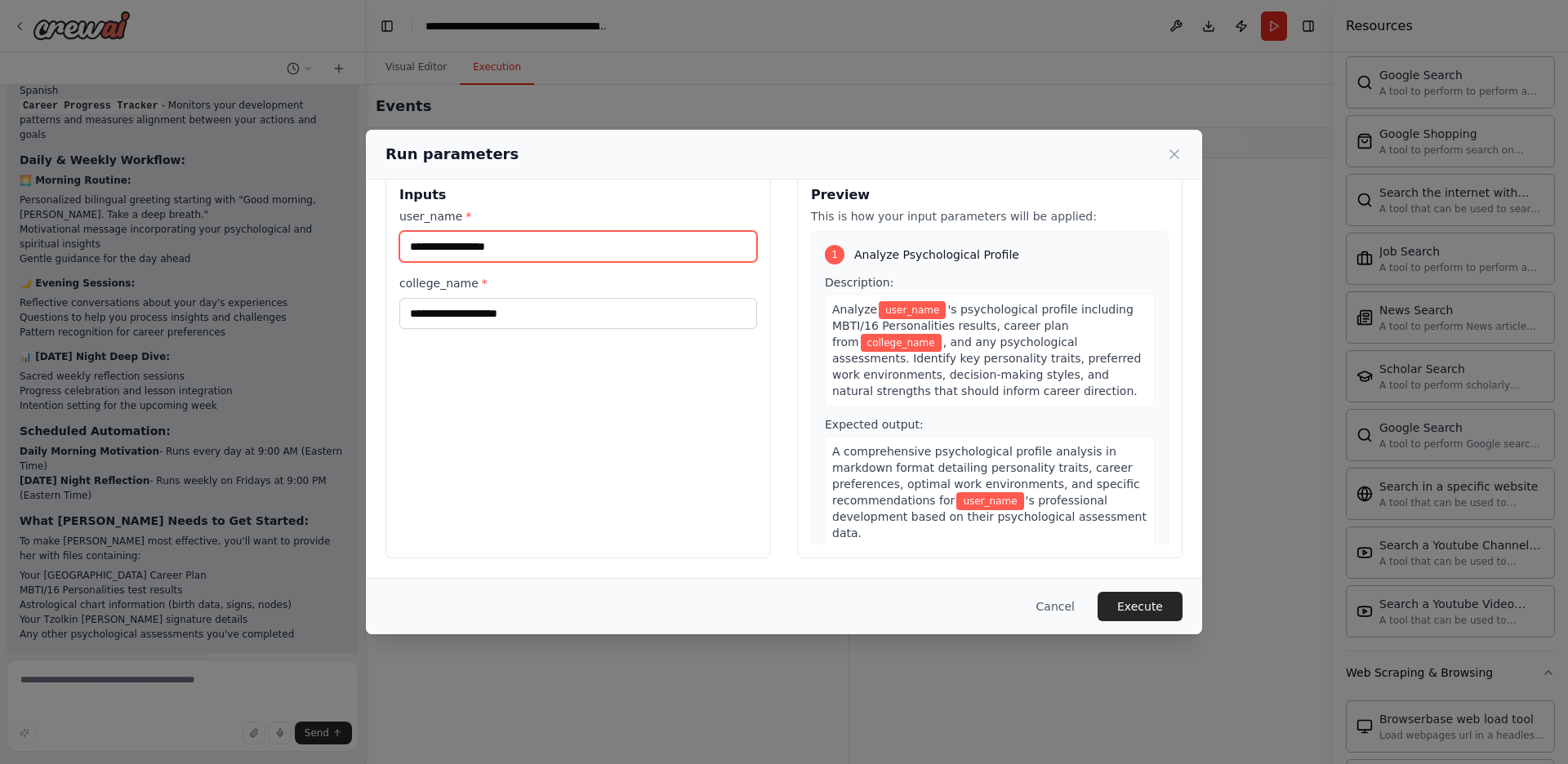
click at [558, 244] on input "user_name *" at bounding box center [577, 246] width 358 height 31
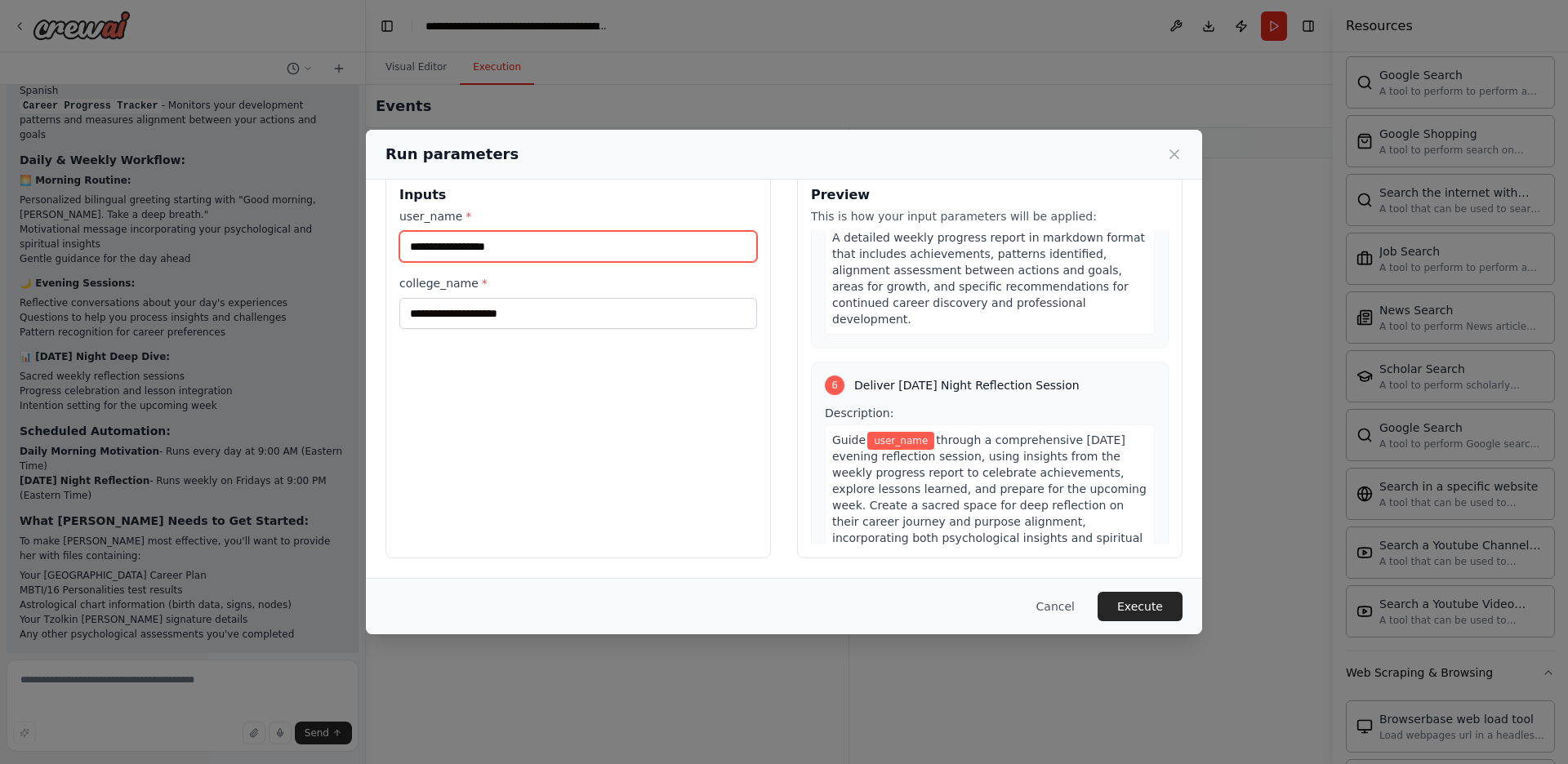
scroll to position [1691, 0]
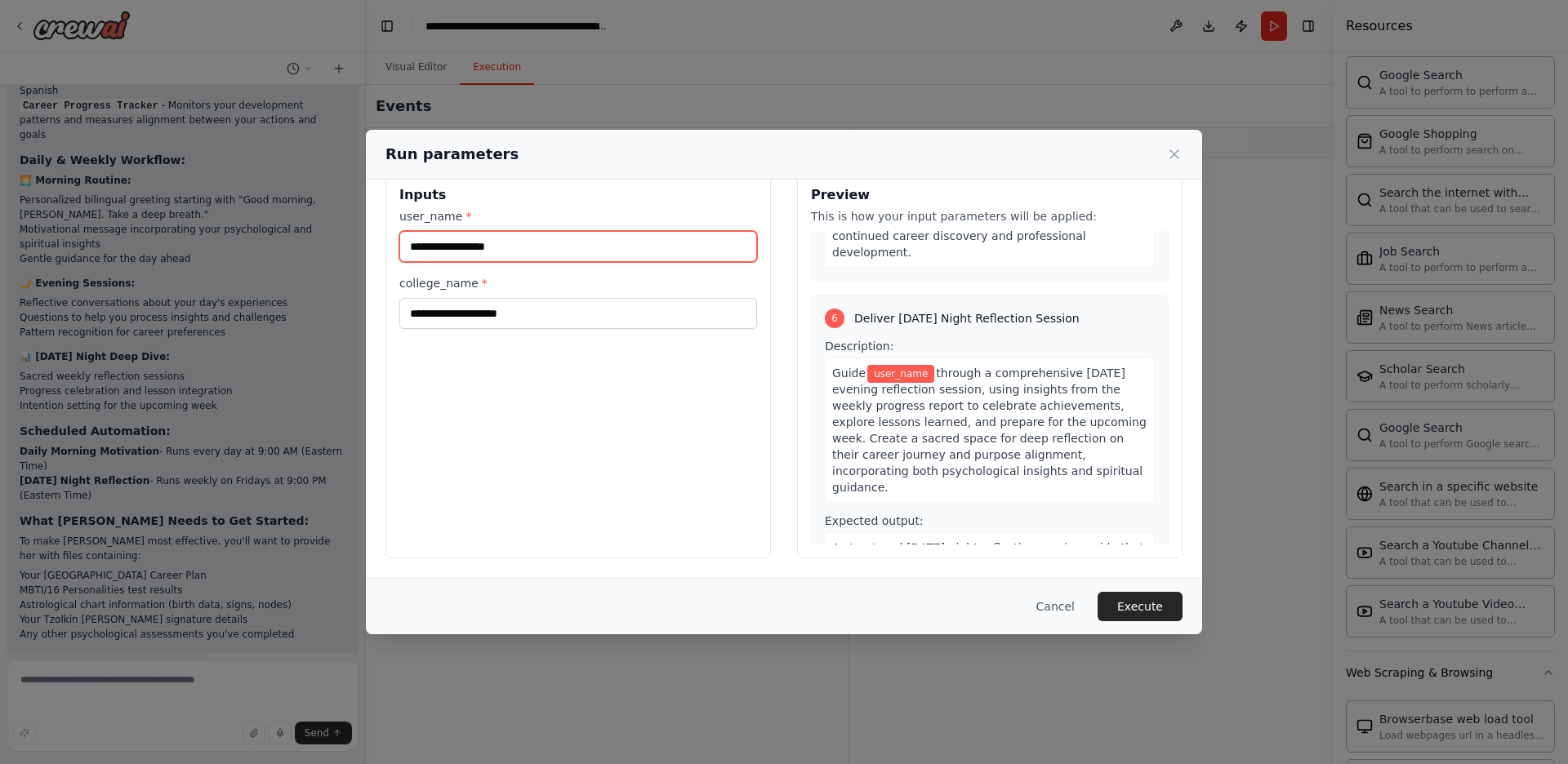
click at [610, 243] on input "user_name *" at bounding box center [577, 246] width 358 height 31
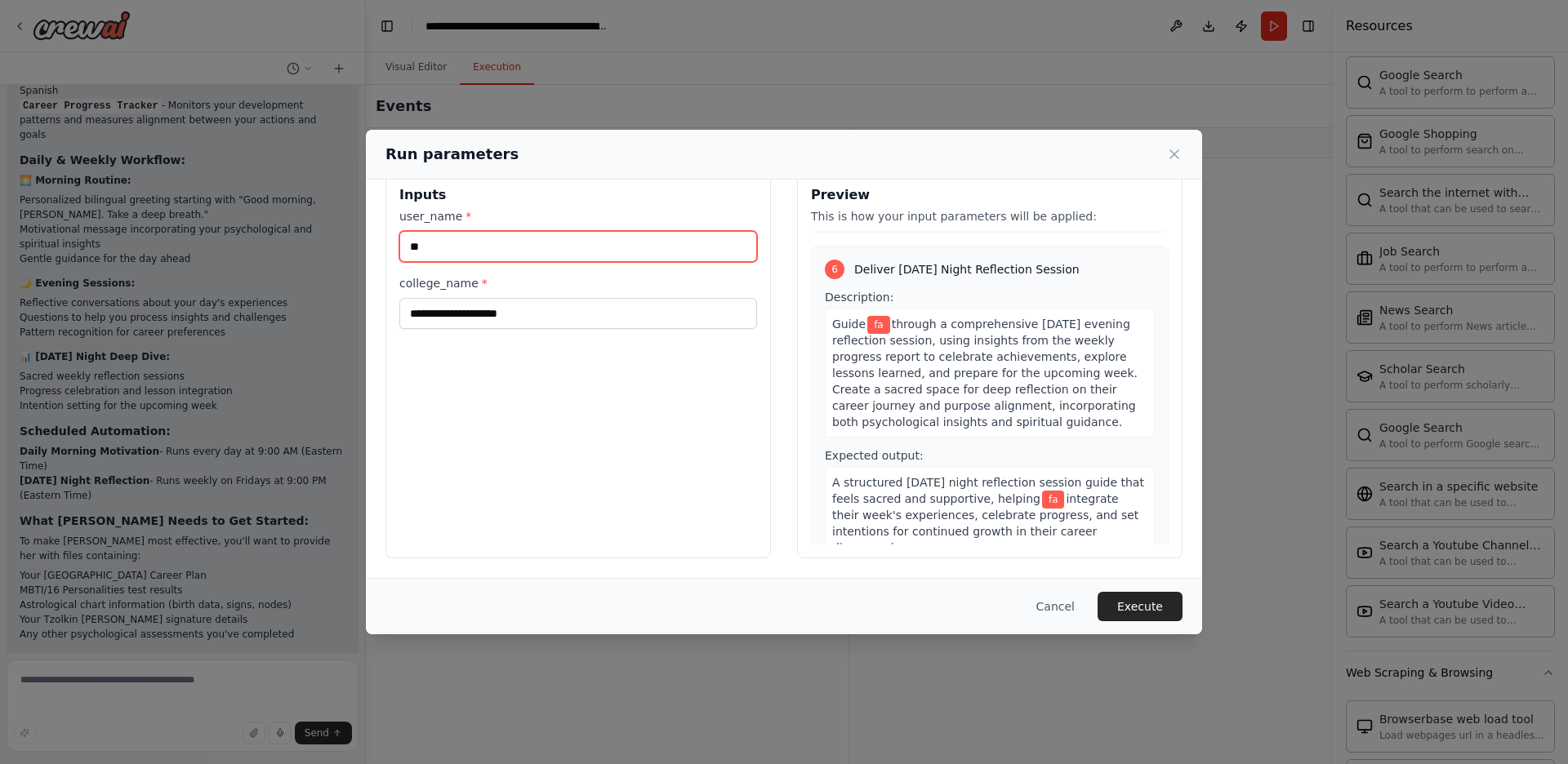
scroll to position [1642, 0]
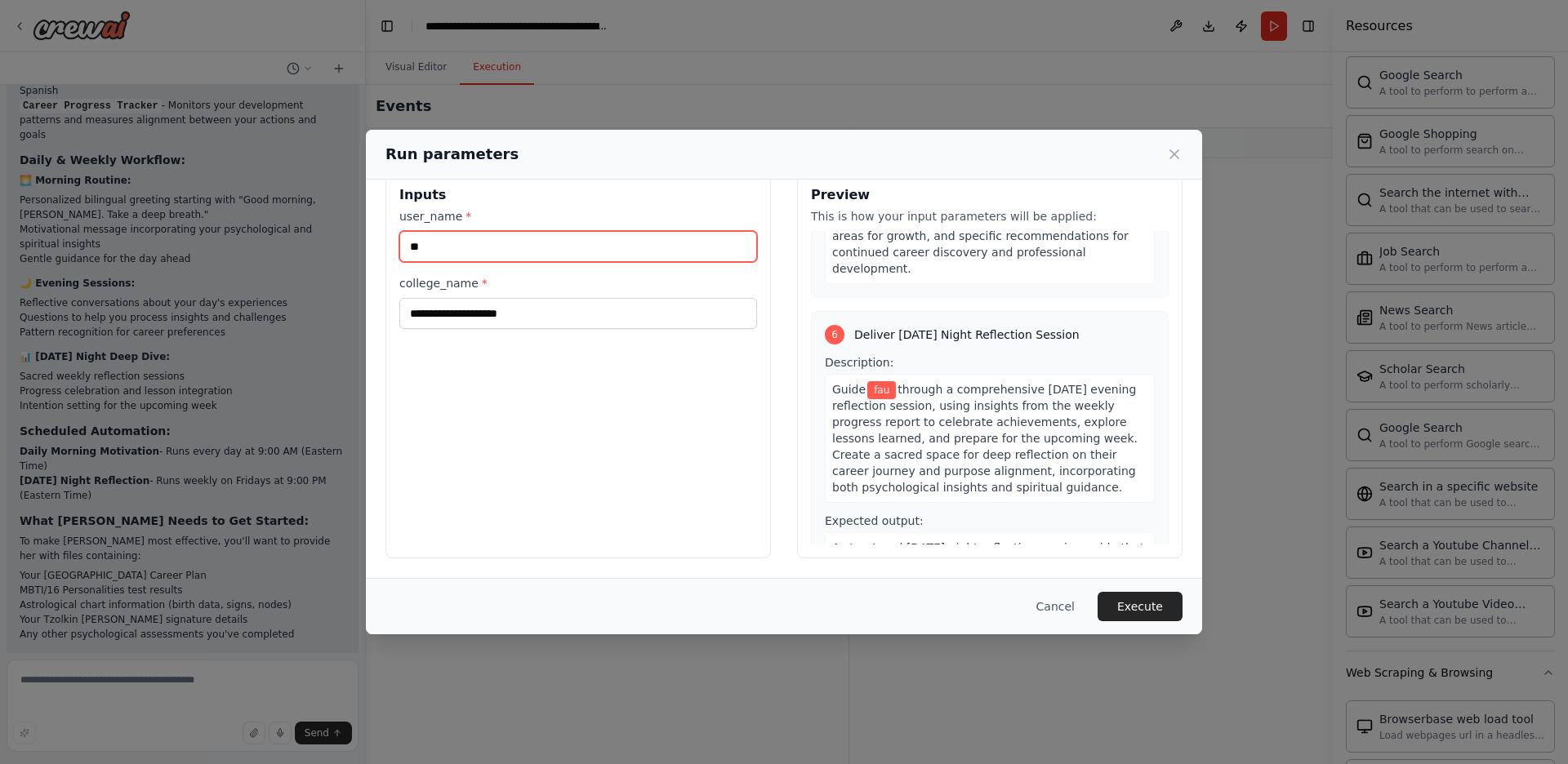
type input "*"
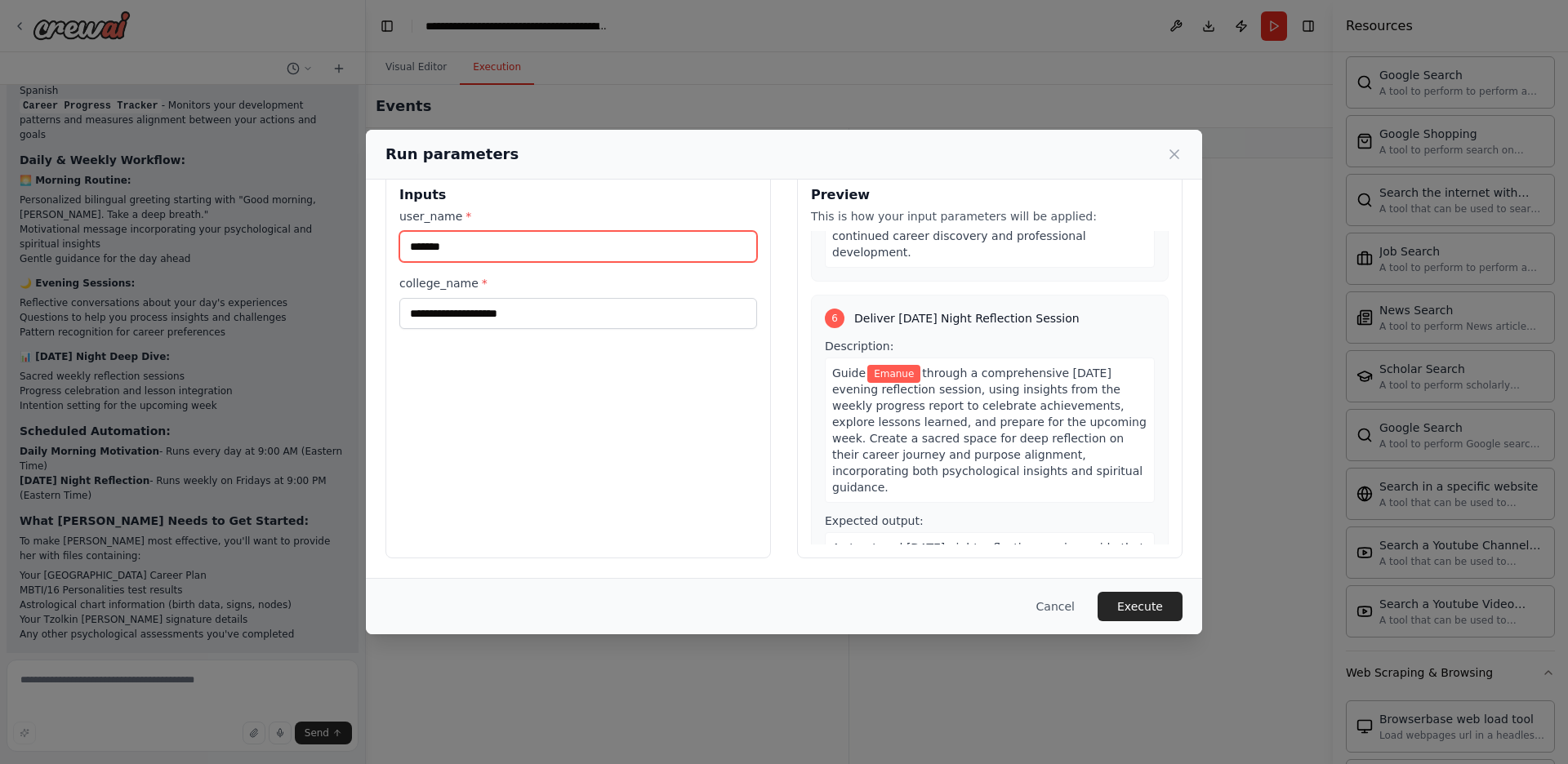
scroll to position [1691, 0]
type input "*******"
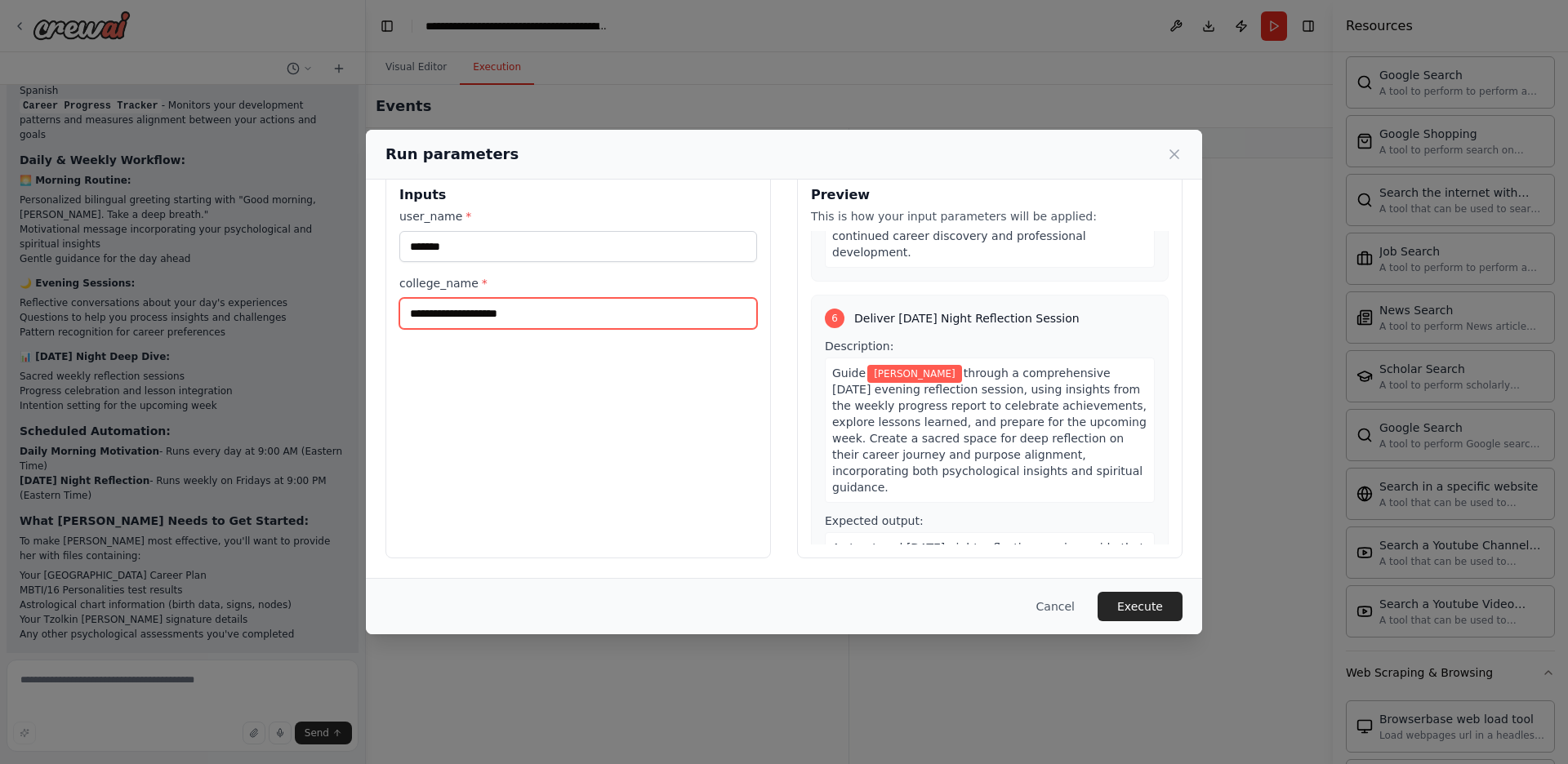
drag, startPoint x: 564, startPoint y: 309, endPoint x: 184, endPoint y: 330, distance: 380.6
click at [399, 329] on input "college_name *" at bounding box center [577, 313] width 358 height 31
type input "**********"
click at [1152, 605] on button "Execute" at bounding box center [1140, 606] width 85 height 29
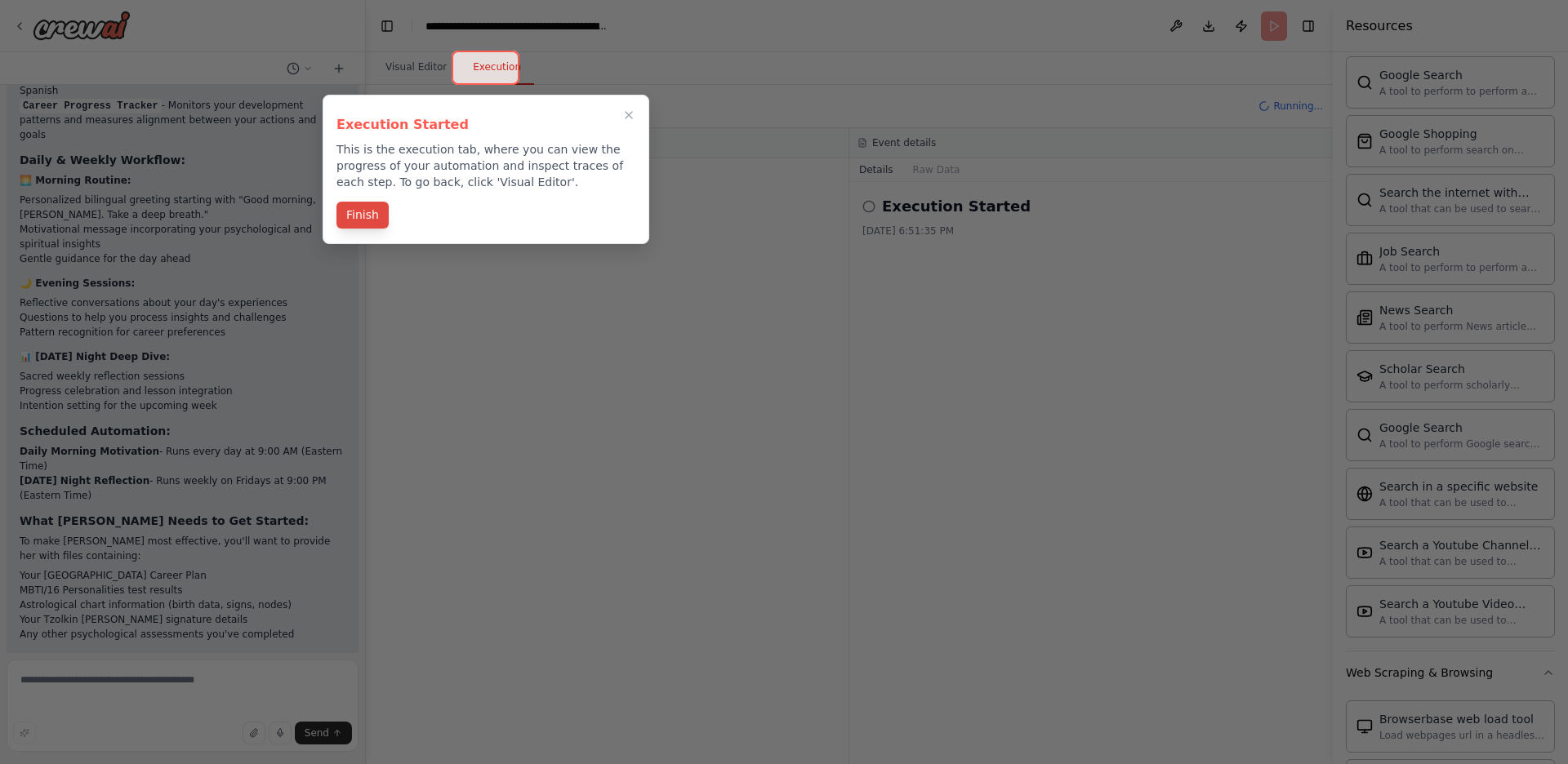
click at [351, 218] on button "Finish" at bounding box center [362, 215] width 53 height 27
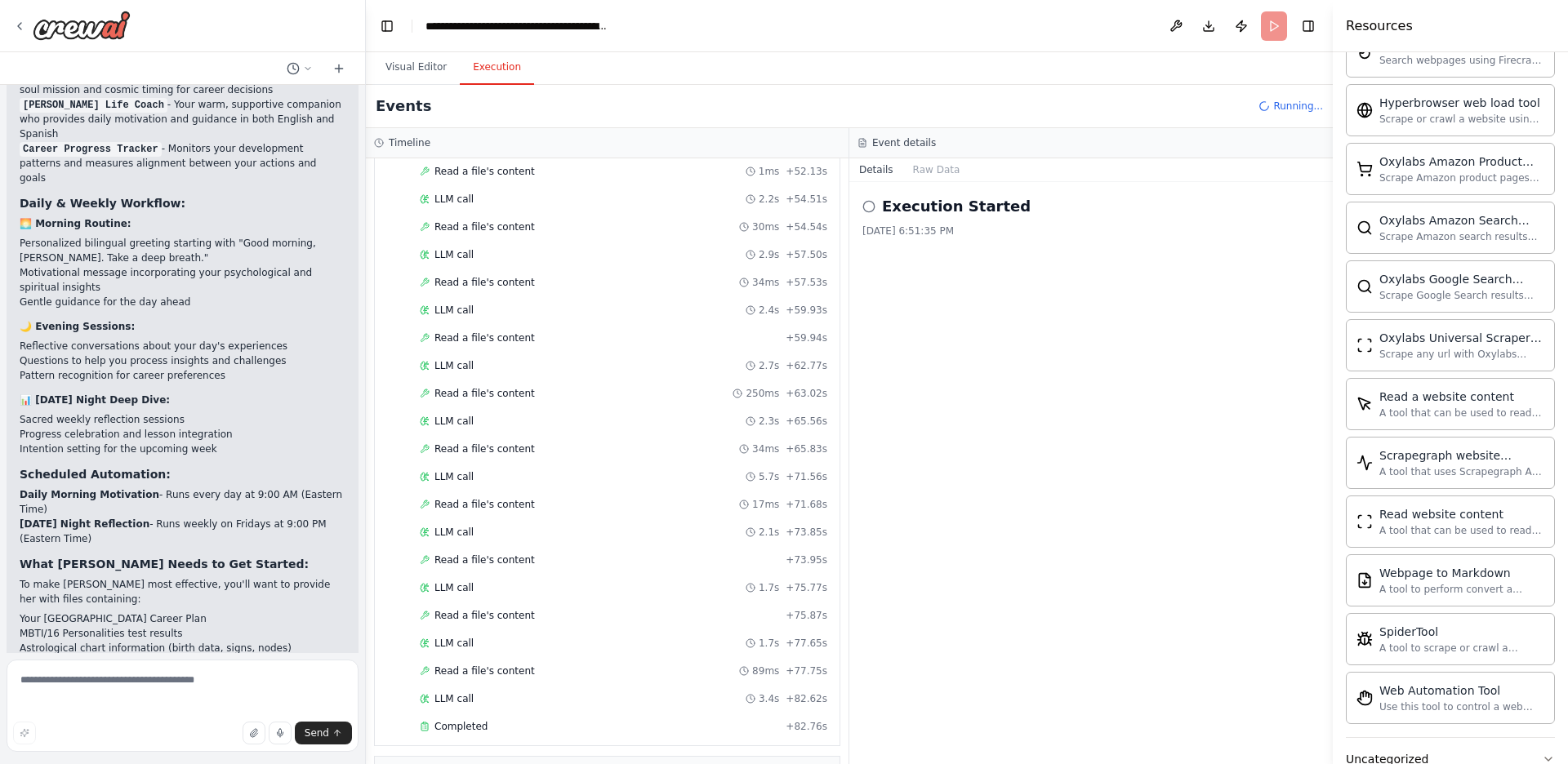
scroll to position [1180, 0]
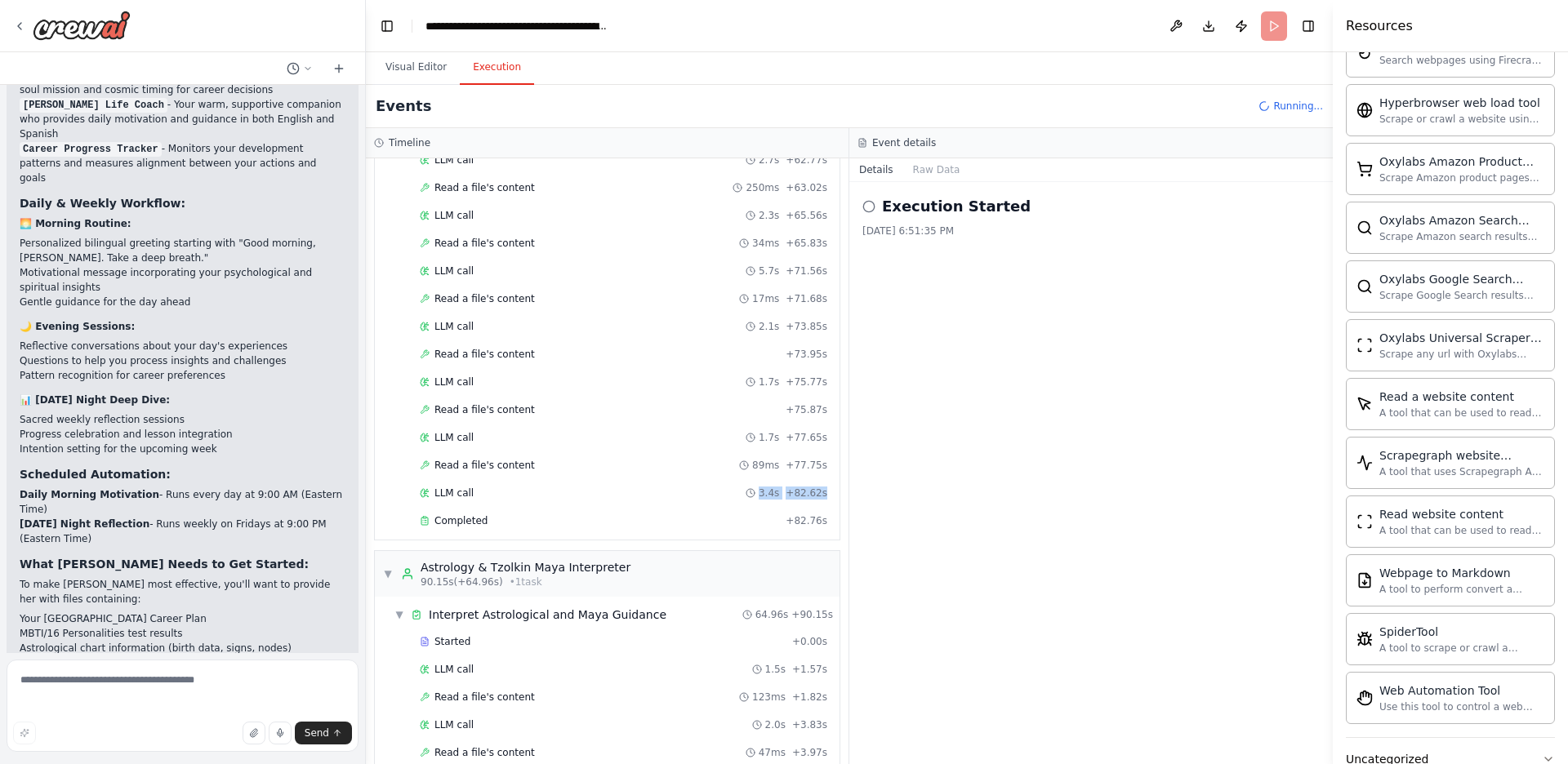
drag, startPoint x: 834, startPoint y: 375, endPoint x: 844, endPoint y: 491, distance: 116.4
click at [844, 491] on div "▼ Career Psychology Analyst 7.28s (+82.76s) • 1 task ▼ Analyze Psychological Pr…" at bounding box center [607, 461] width 482 height 606
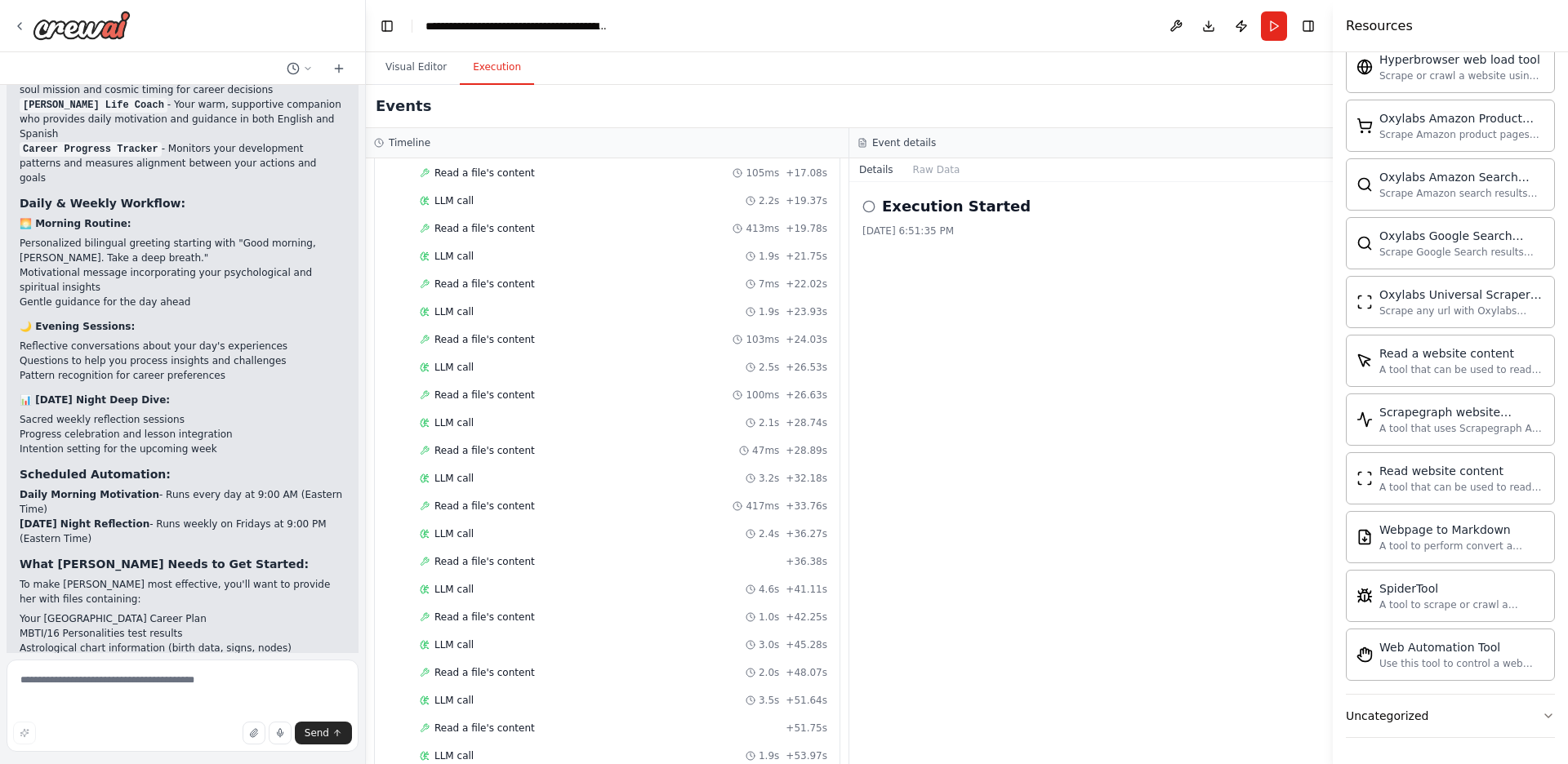
scroll to position [2966, 0]
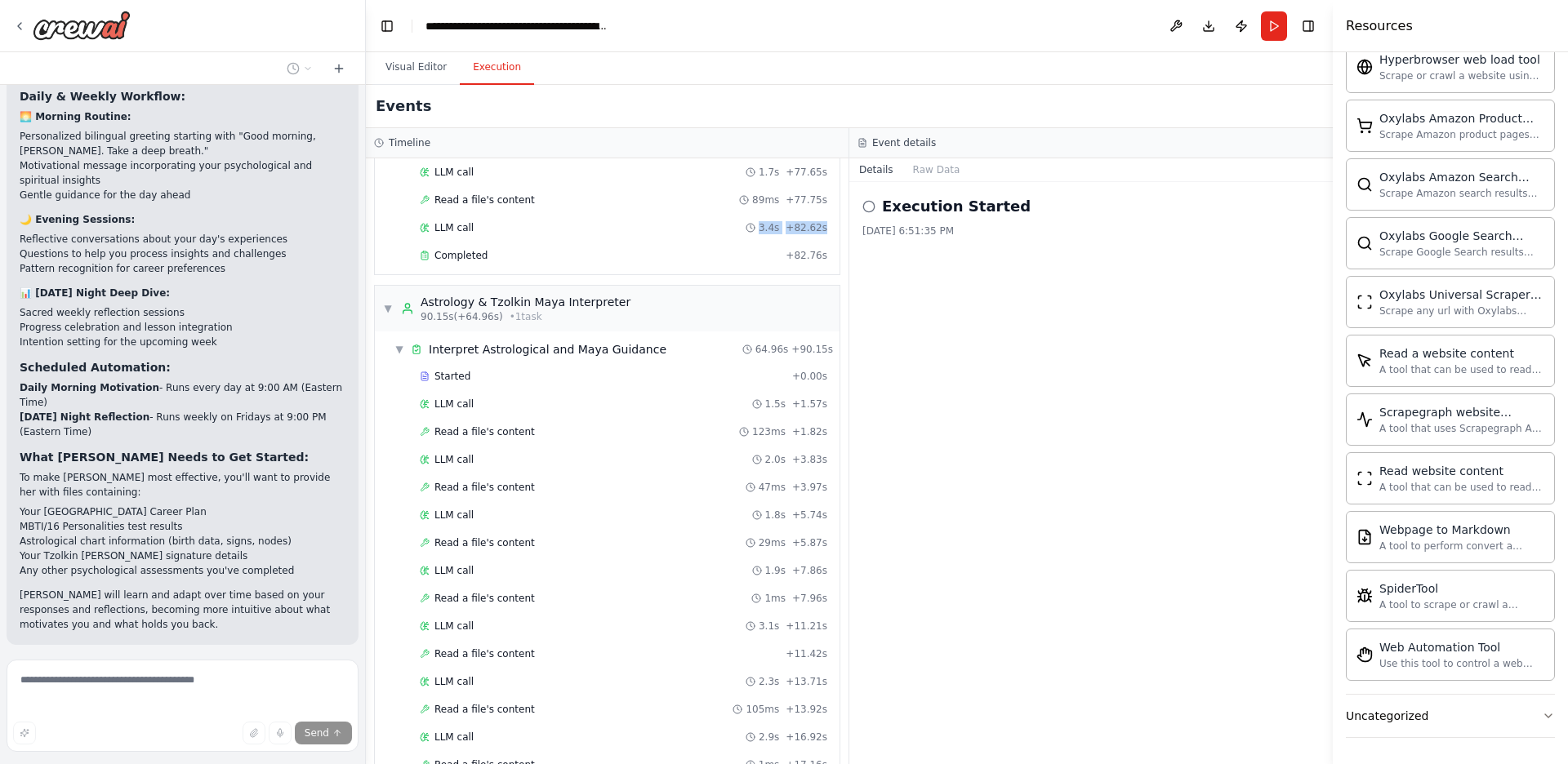
scroll to position [1380, 0]
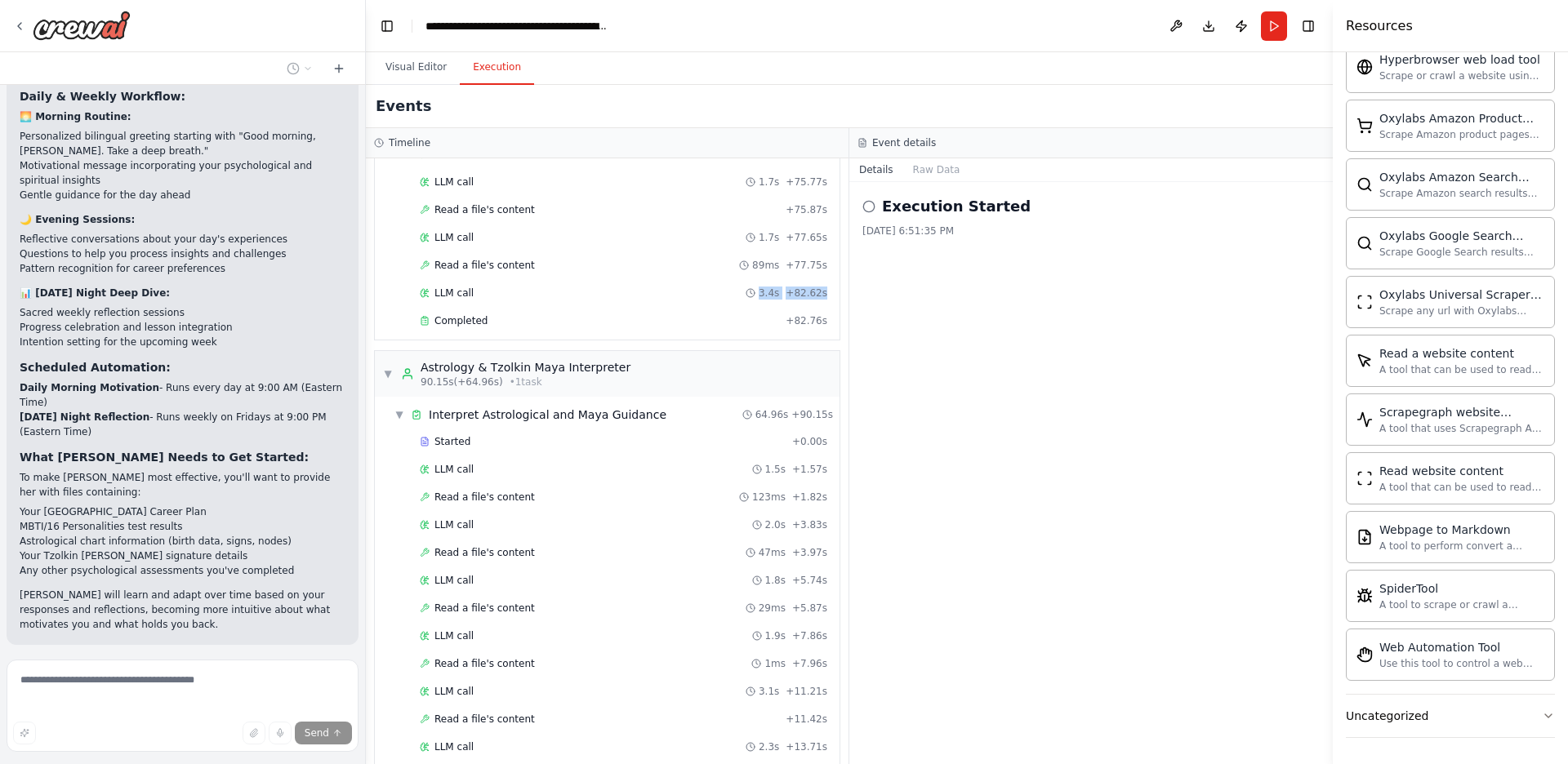
click at [1034, 524] on div "Execution Started [DATE] 6:51:35 PM" at bounding box center [1091, 473] width 483 height 582
click at [421, 73] on button "Visual Editor" at bounding box center [416, 68] width 88 height 34
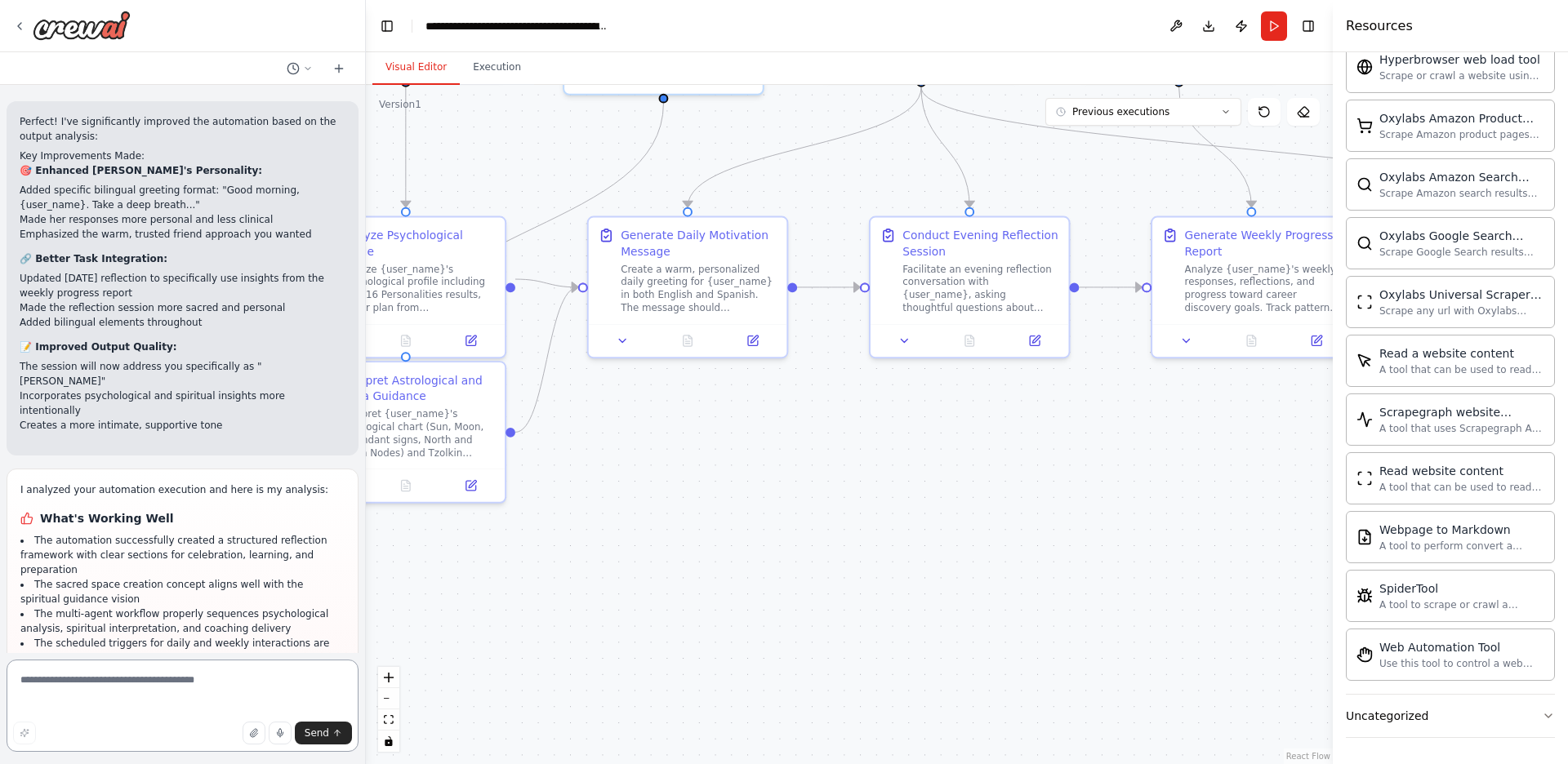
scroll to position [4118, 0]
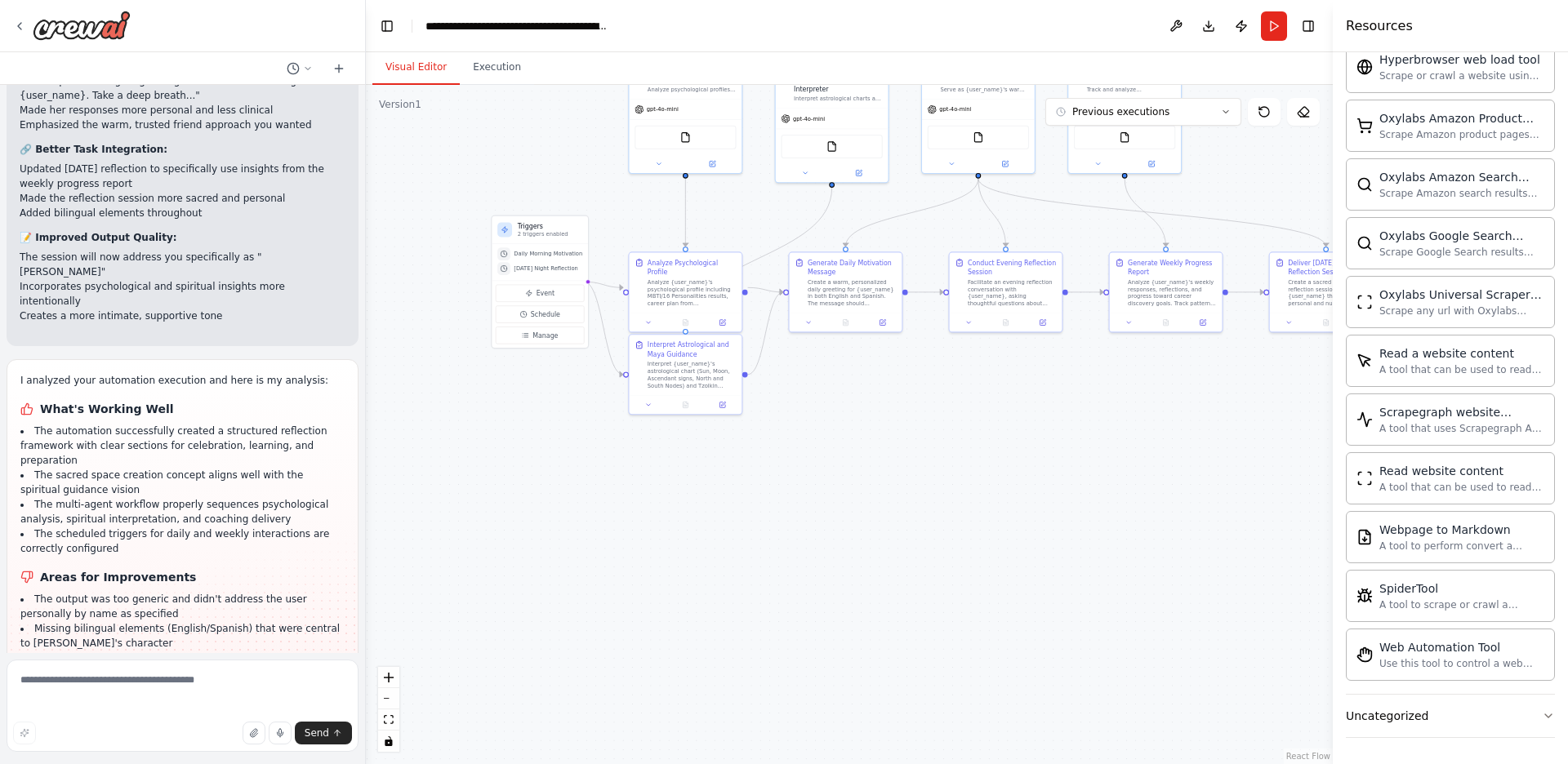
drag, startPoint x: 941, startPoint y: 425, endPoint x: 977, endPoint y: 455, distance: 46.9
click at [945, 428] on div ".deletable-edge-delete-btn { width: 20px; height: 20px; border: 0px solid #ffff…" at bounding box center [849, 425] width 966 height 679
click at [486, 67] on button "Execution" at bounding box center [497, 68] width 74 height 34
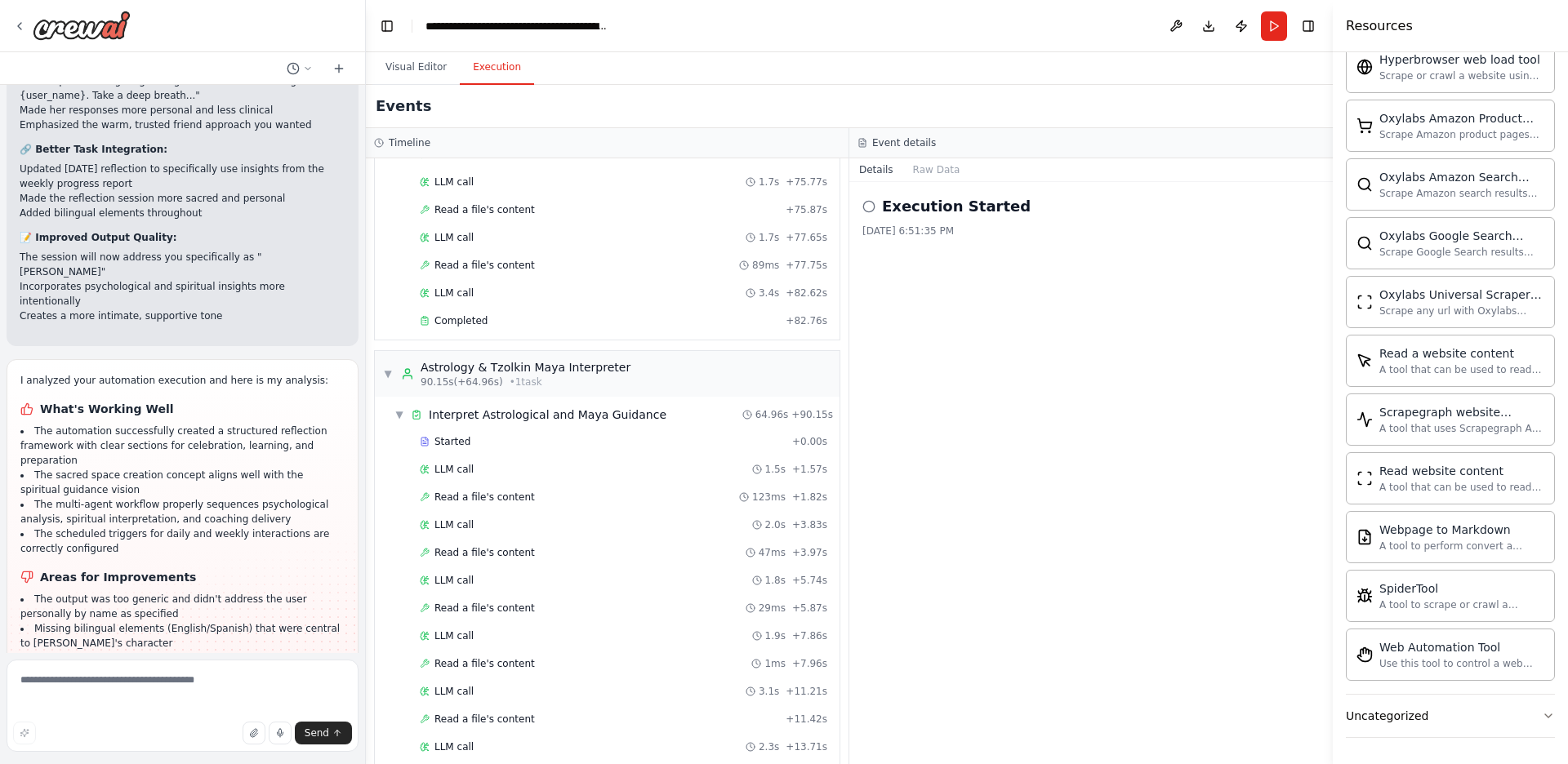
scroll to position [1380, 0]
click at [416, 61] on button "Visual Editor" at bounding box center [416, 68] width 88 height 34
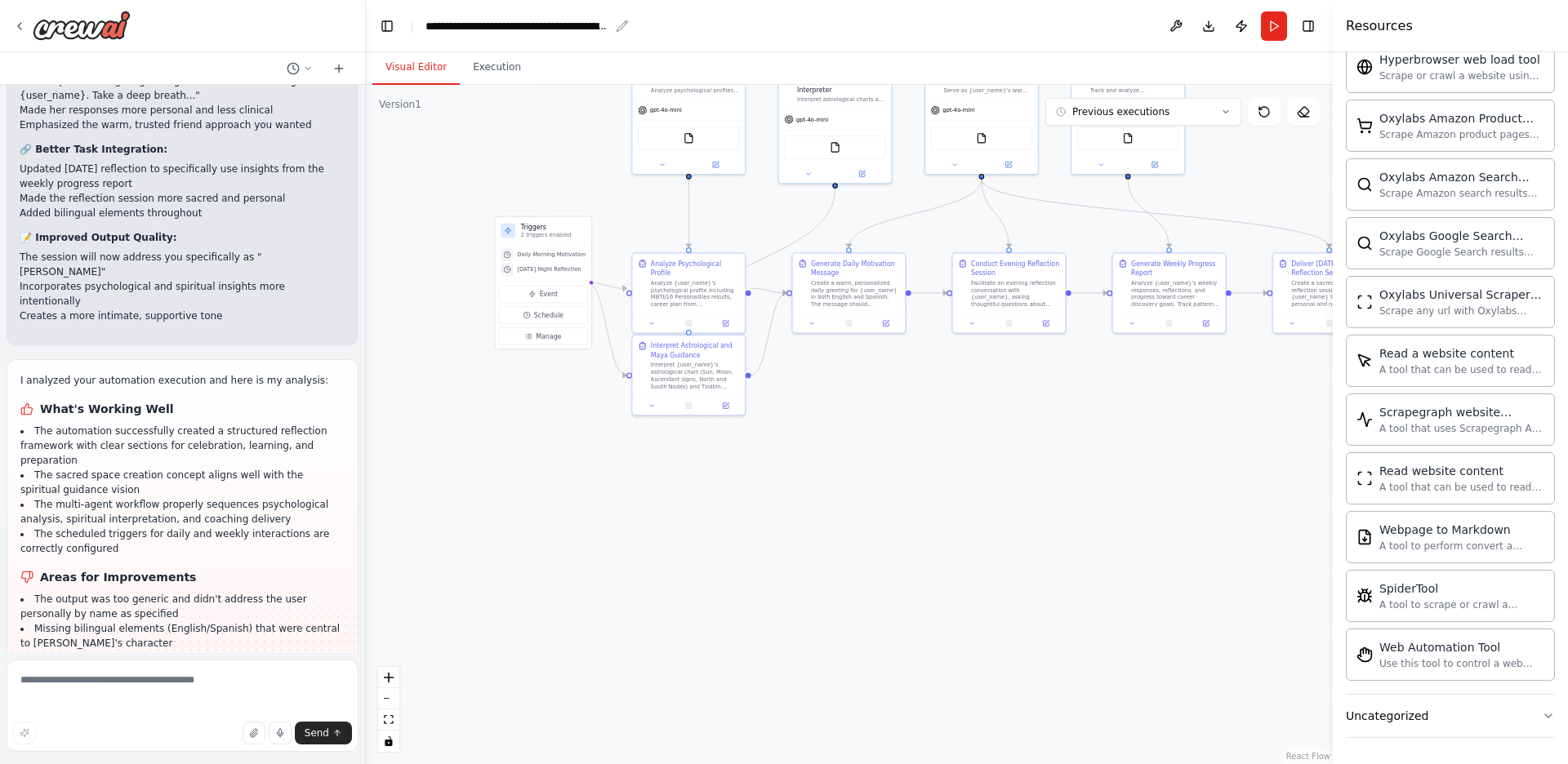
click at [623, 22] on icon "breadcrumb" at bounding box center [623, 26] width 13 height 13
click at [339, 64] on icon at bounding box center [339, 68] width 0 height 8
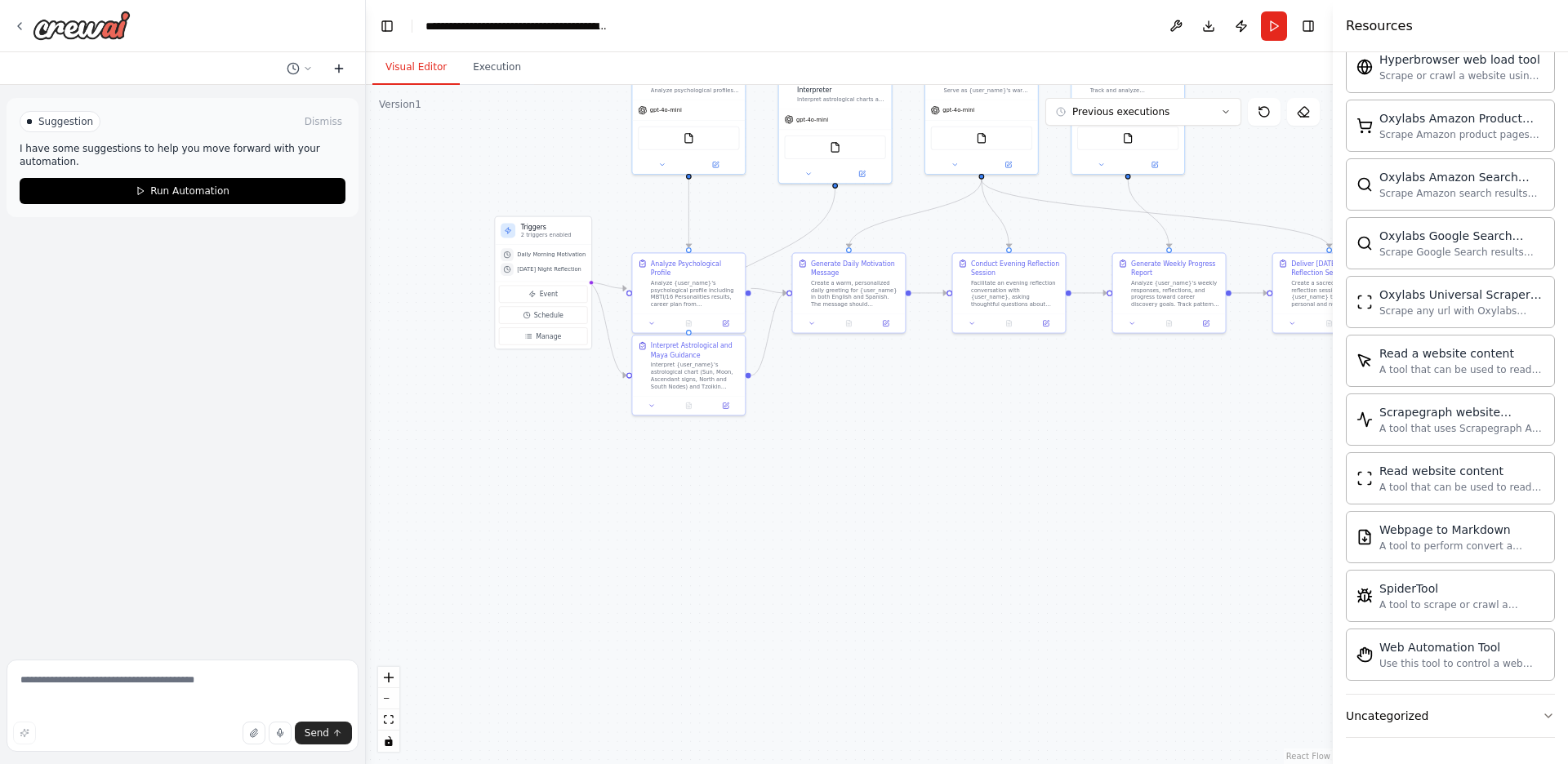
scroll to position [0, 0]
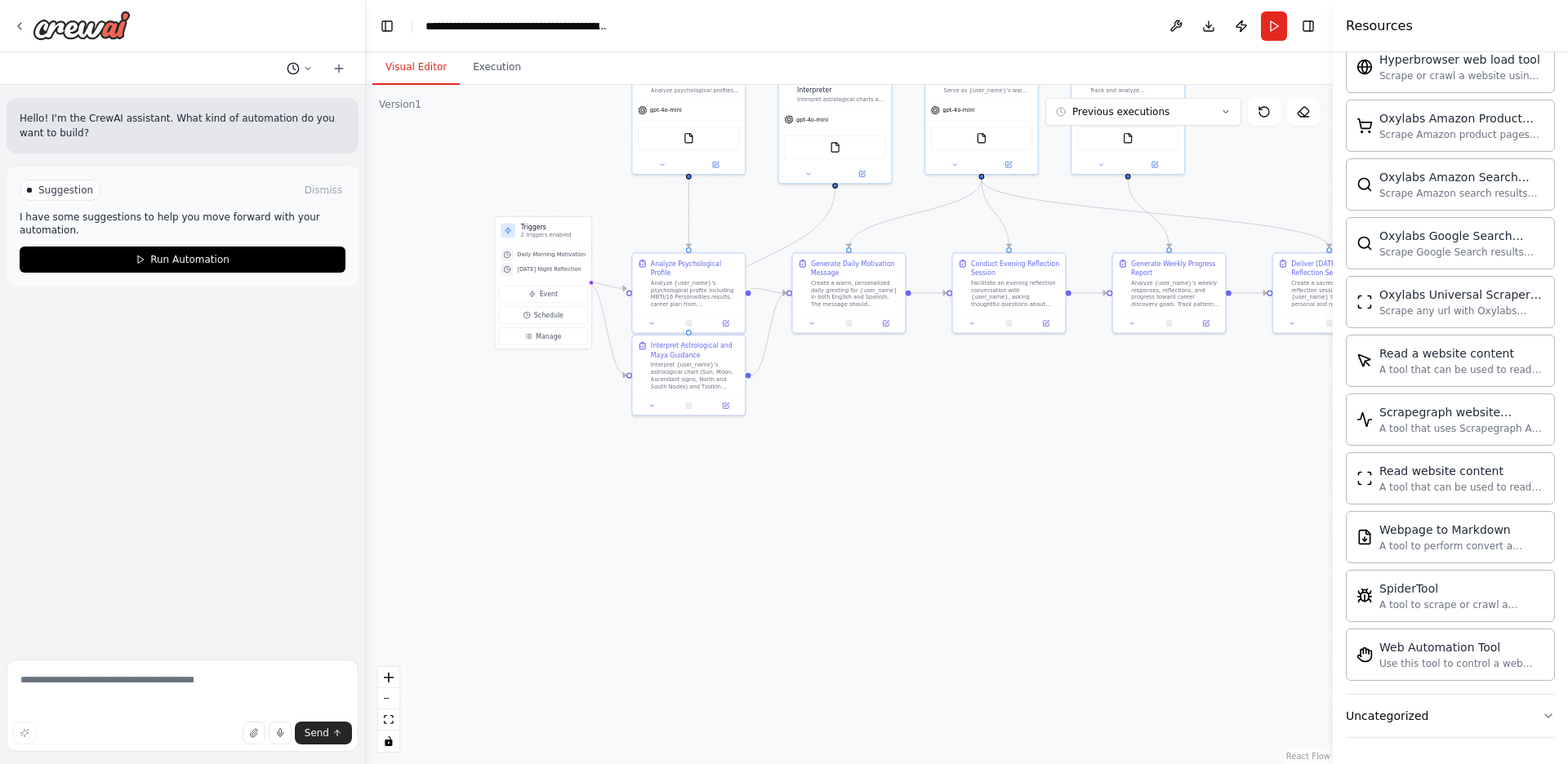
click at [303, 66] on icon at bounding box center [308, 68] width 10 height 10
click at [214, 128] on span "Based on the last automation run, please analyze the output, and if applicable,…" at bounding box center [229, 128] width 106 height 13
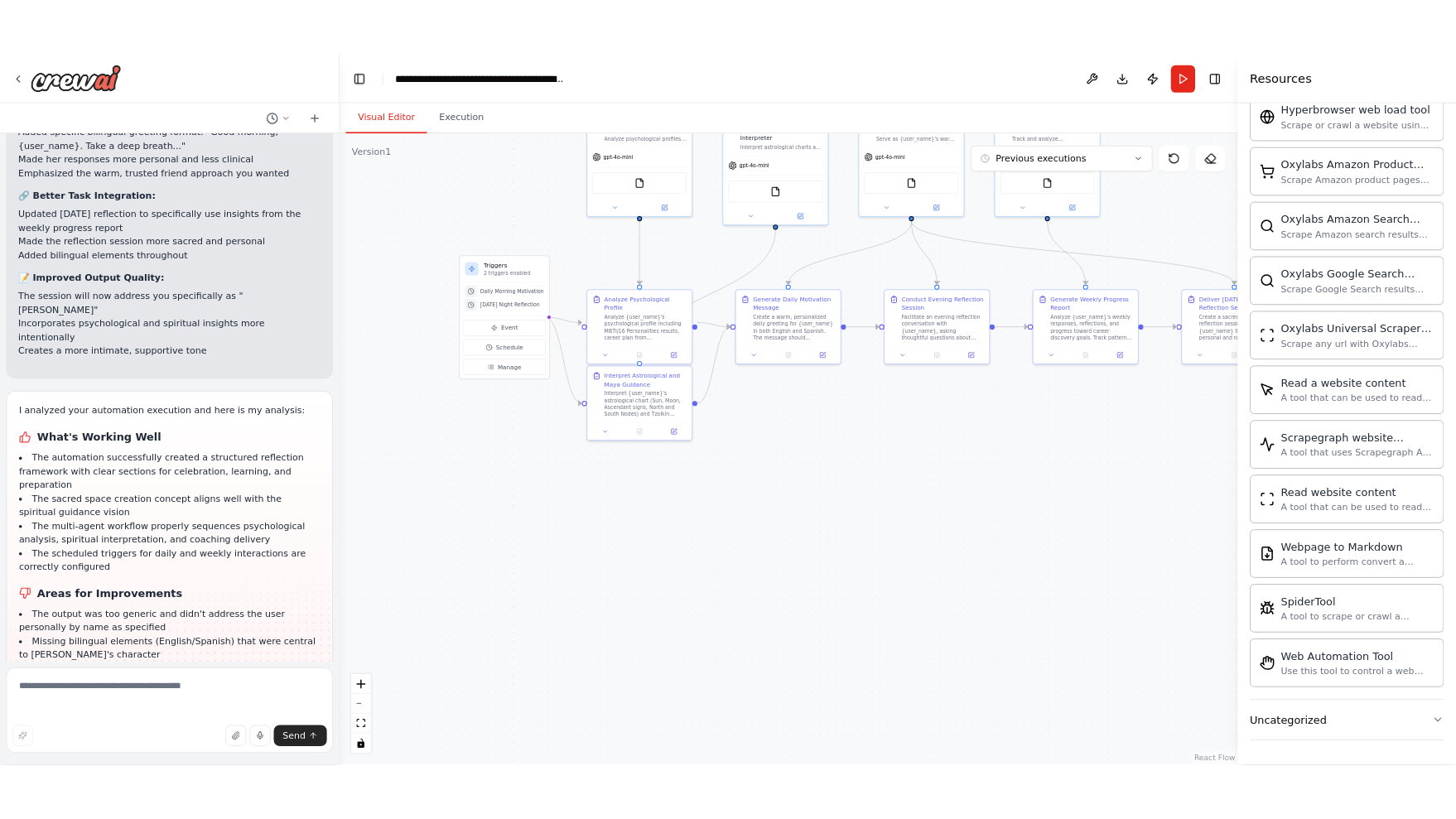
scroll to position [4177, 0]
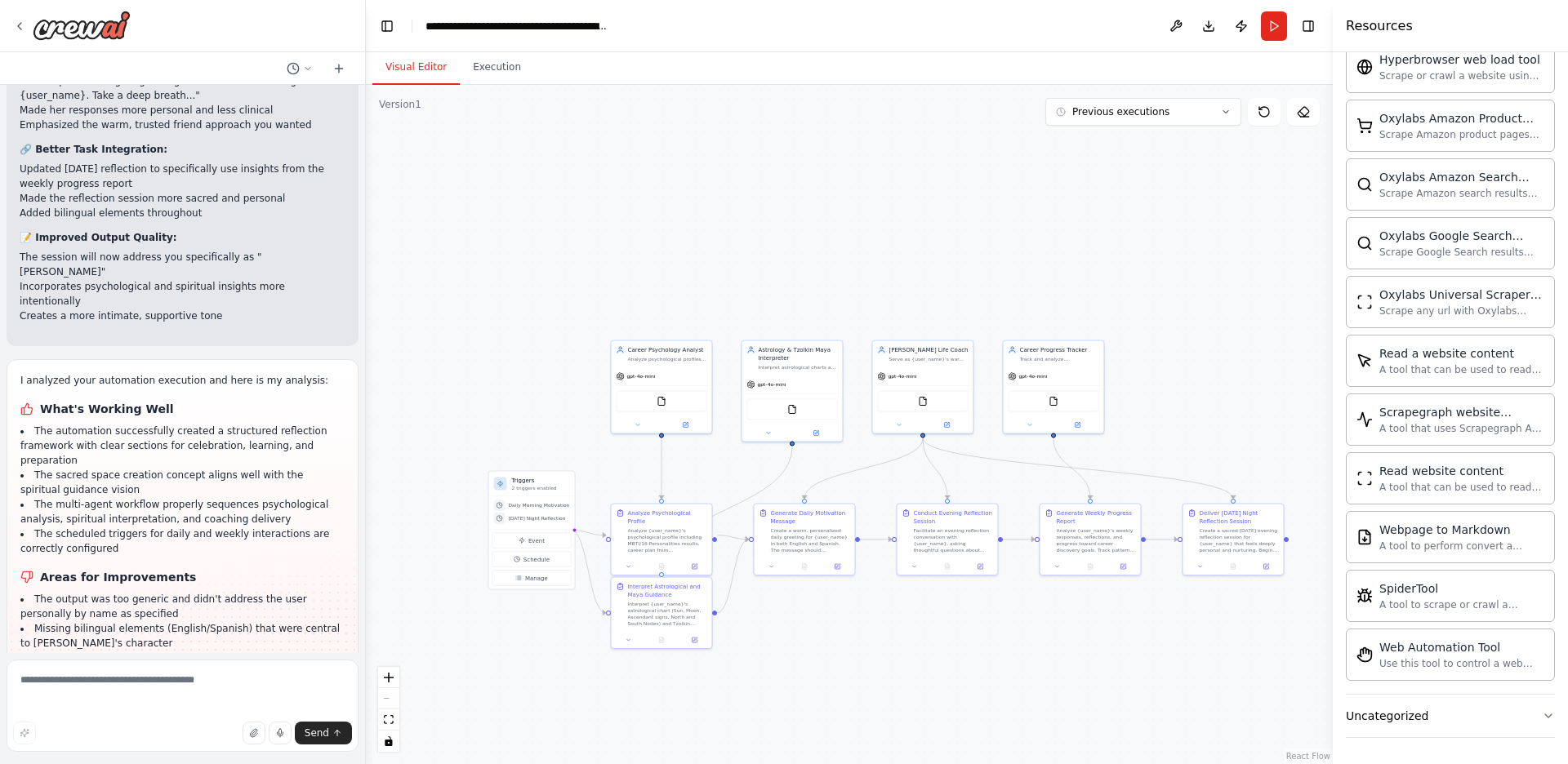
drag, startPoint x: 1237, startPoint y: 180, endPoint x: 1143, endPoint y: 427, distance: 264.3
click at [1143, 427] on div ".deletable-edge-delete-btn { width: 20px; height: 20px; border: 0px solid #ffff…" at bounding box center [849, 425] width 966 height 679
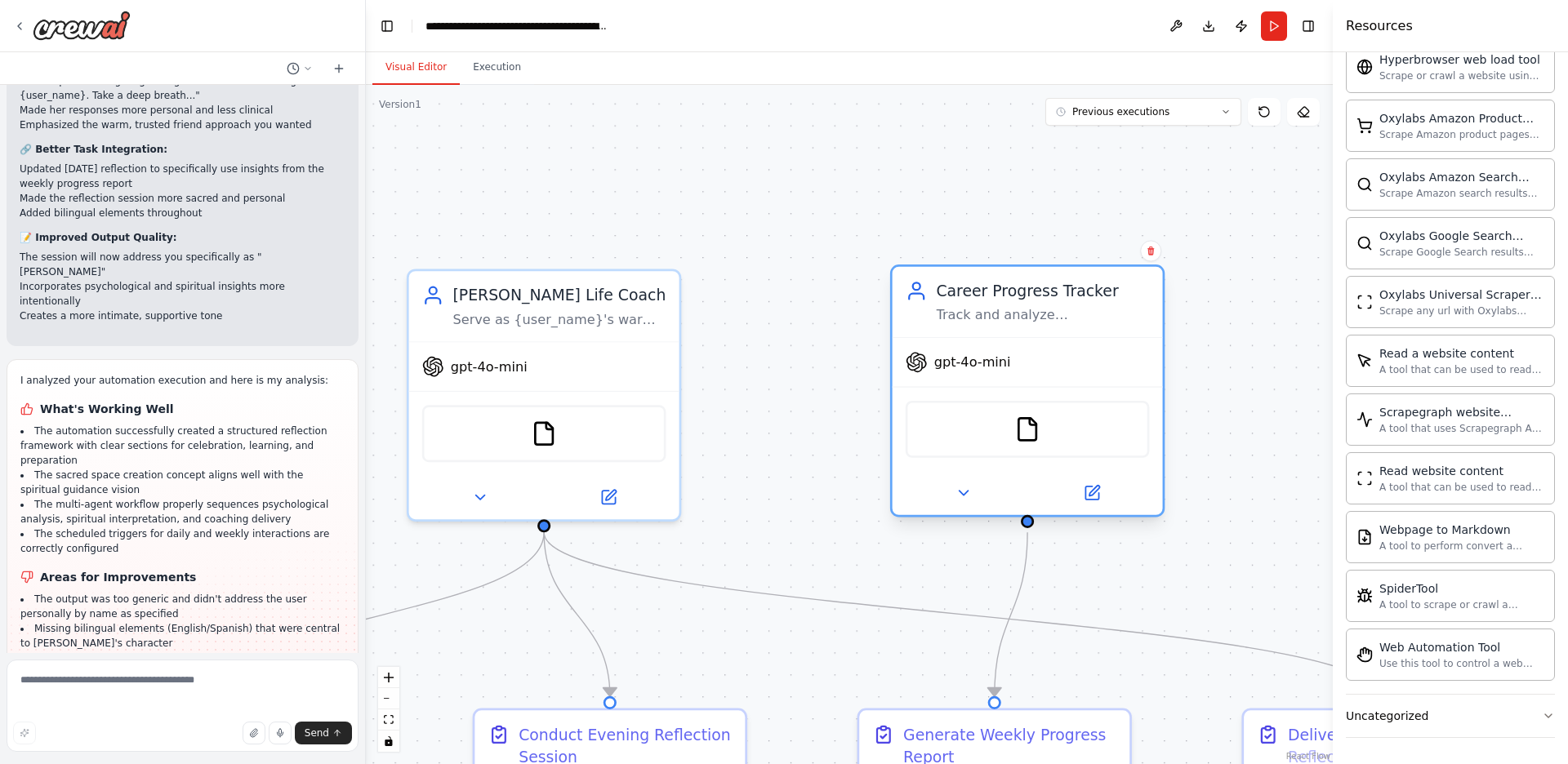
drag, startPoint x: 843, startPoint y: 342, endPoint x: 974, endPoint y: 339, distance: 131.0
click at [974, 339] on div "gpt-4o-mini" at bounding box center [1027, 362] width 270 height 48
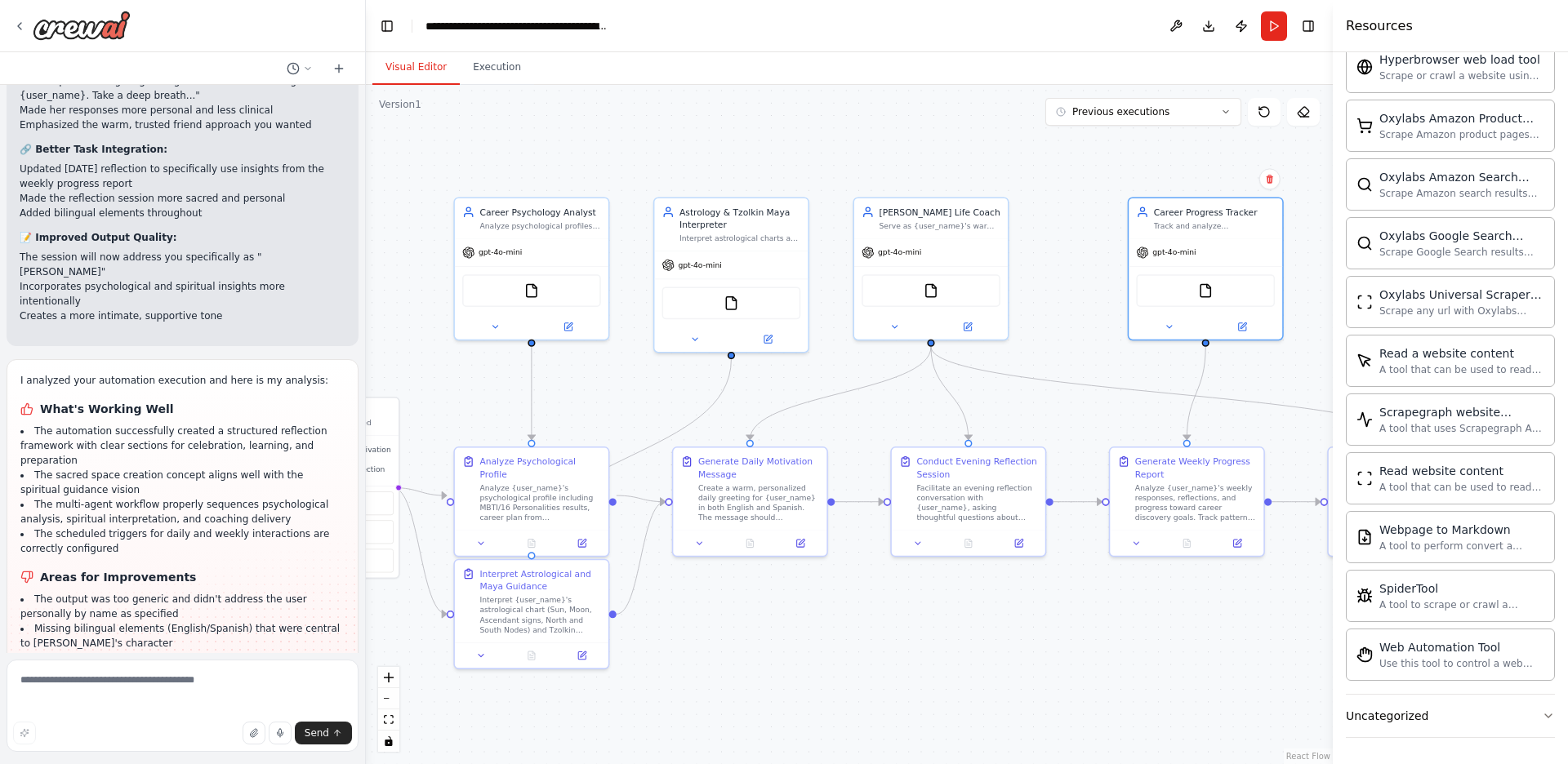
drag, startPoint x: 891, startPoint y: 492, endPoint x: 1106, endPoint y: 339, distance: 263.9
click at [1106, 339] on div ".deletable-edge-delete-btn { width: 20px; height: 20px; border: 0px solid #ffff…" at bounding box center [849, 425] width 966 height 679
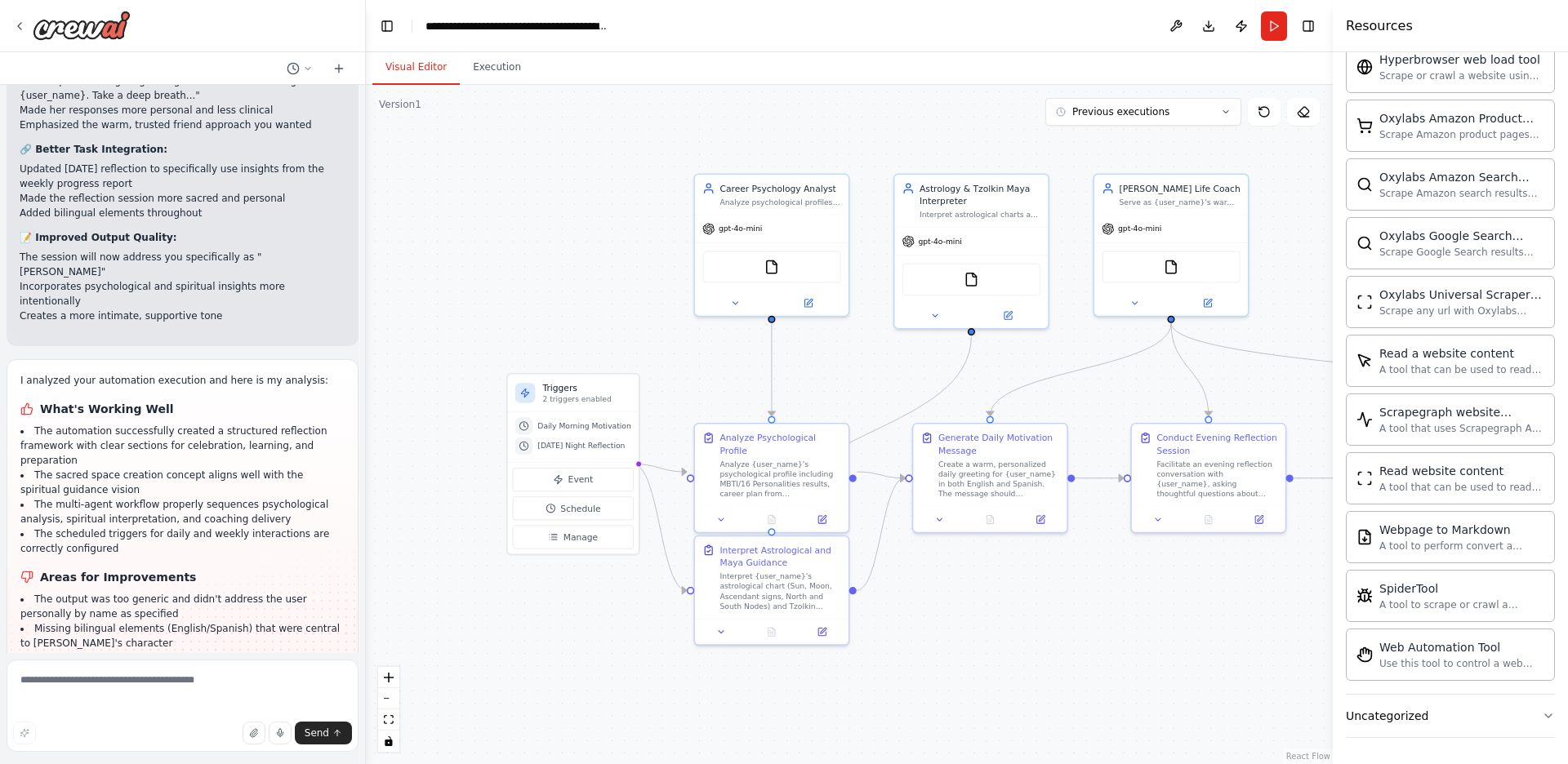
drag, startPoint x: 785, startPoint y: 427, endPoint x: 967, endPoint y: 418, distance: 182.2
click at [967, 418] on div ".deletable-edge-delete-btn { width: 20px; height: 20px; border: 0px solid #ffff…" at bounding box center [849, 425] width 966 height 679
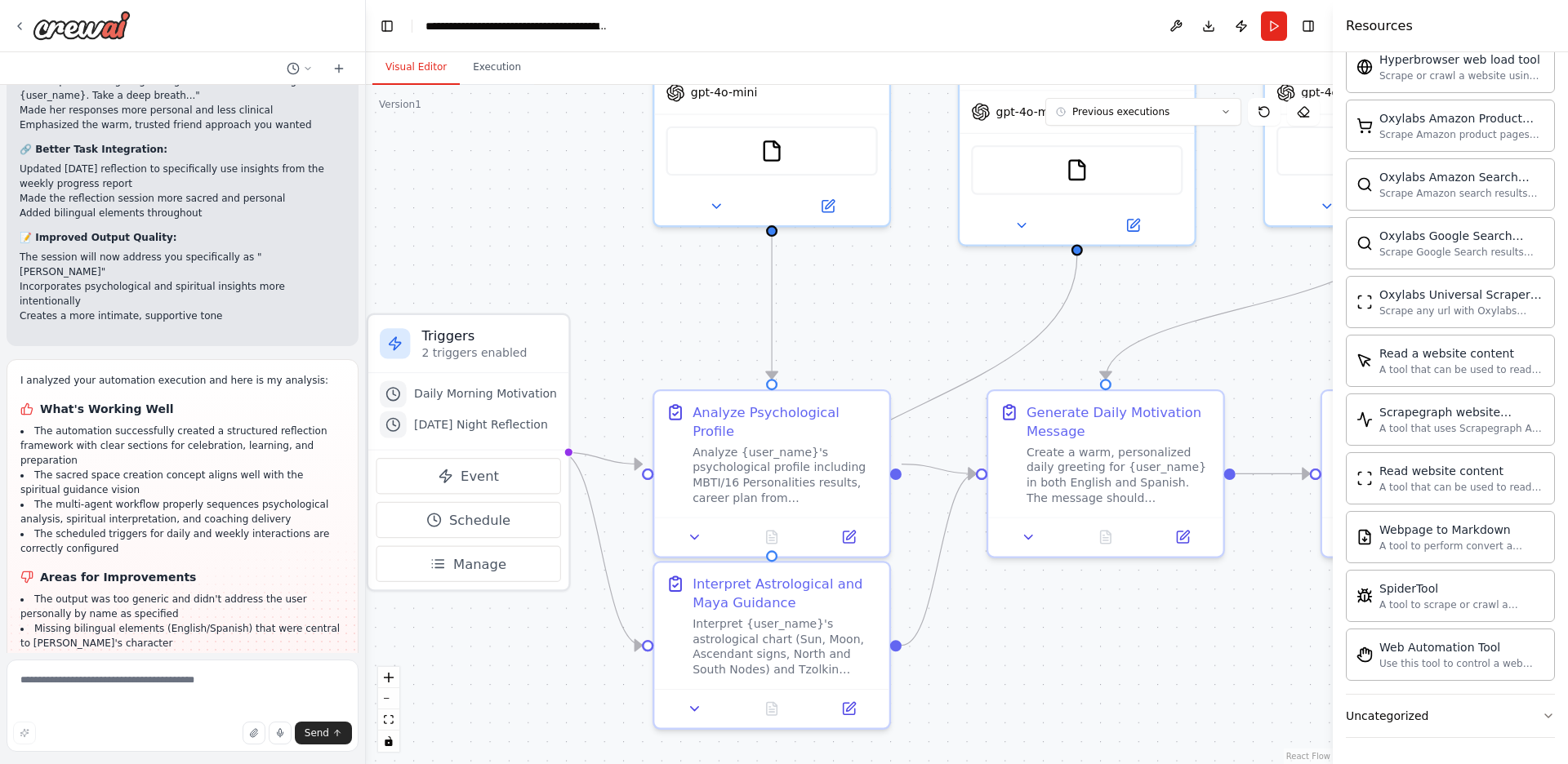
drag, startPoint x: 890, startPoint y: 313, endPoint x: 928, endPoint y: 370, distance: 68.5
click at [928, 370] on div ".deletable-edge-delete-btn { width: 20px; height: 20px; border: 0px solid #ffff…" at bounding box center [849, 425] width 966 height 679
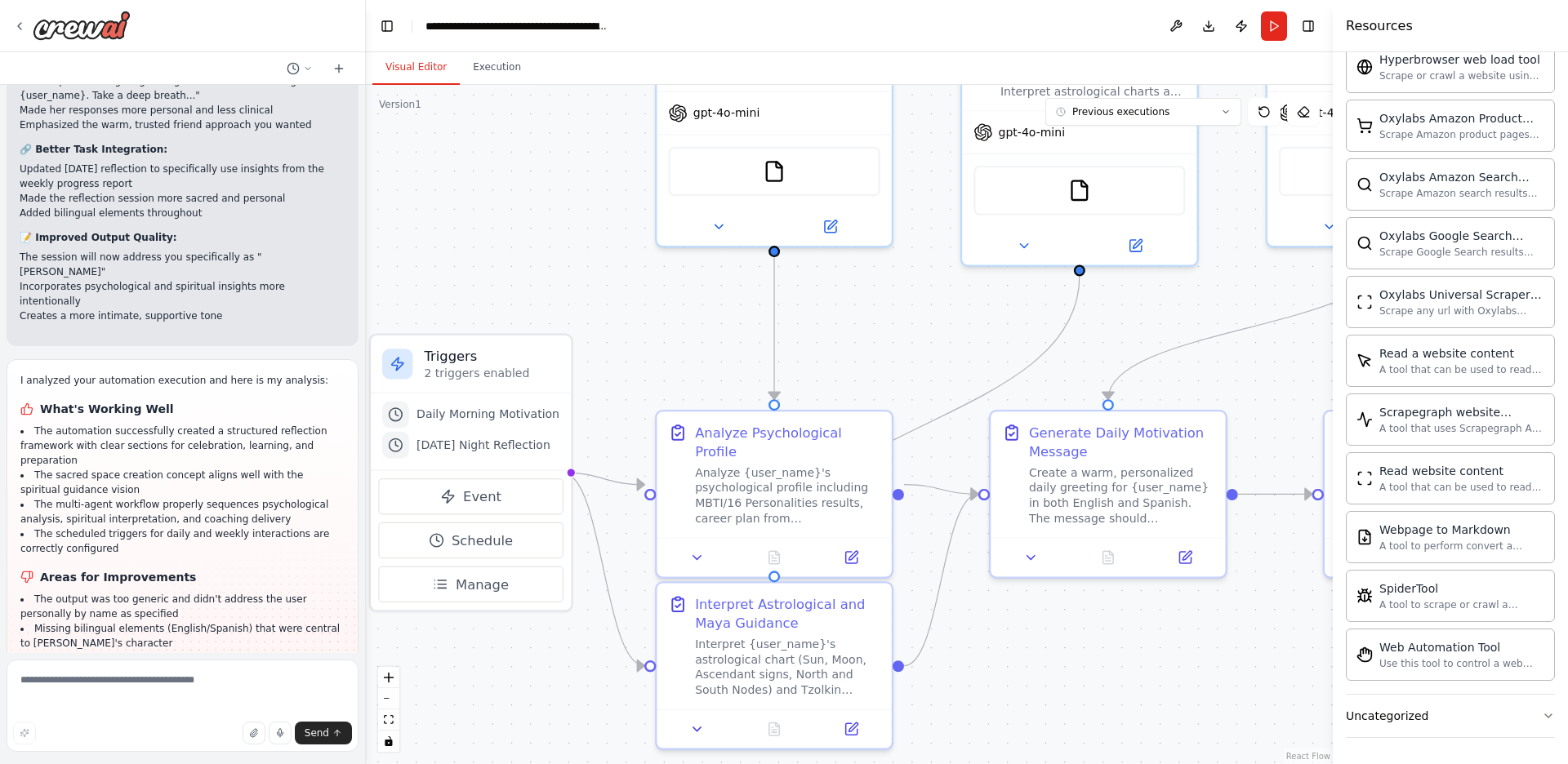
drag, startPoint x: 981, startPoint y: 306, endPoint x: 984, endPoint y: 326, distance: 20.2
click at [984, 326] on div ".deletable-edge-delete-btn { width: 20px; height: 20px; border: 0px solid #ffff…" at bounding box center [849, 425] width 966 height 679
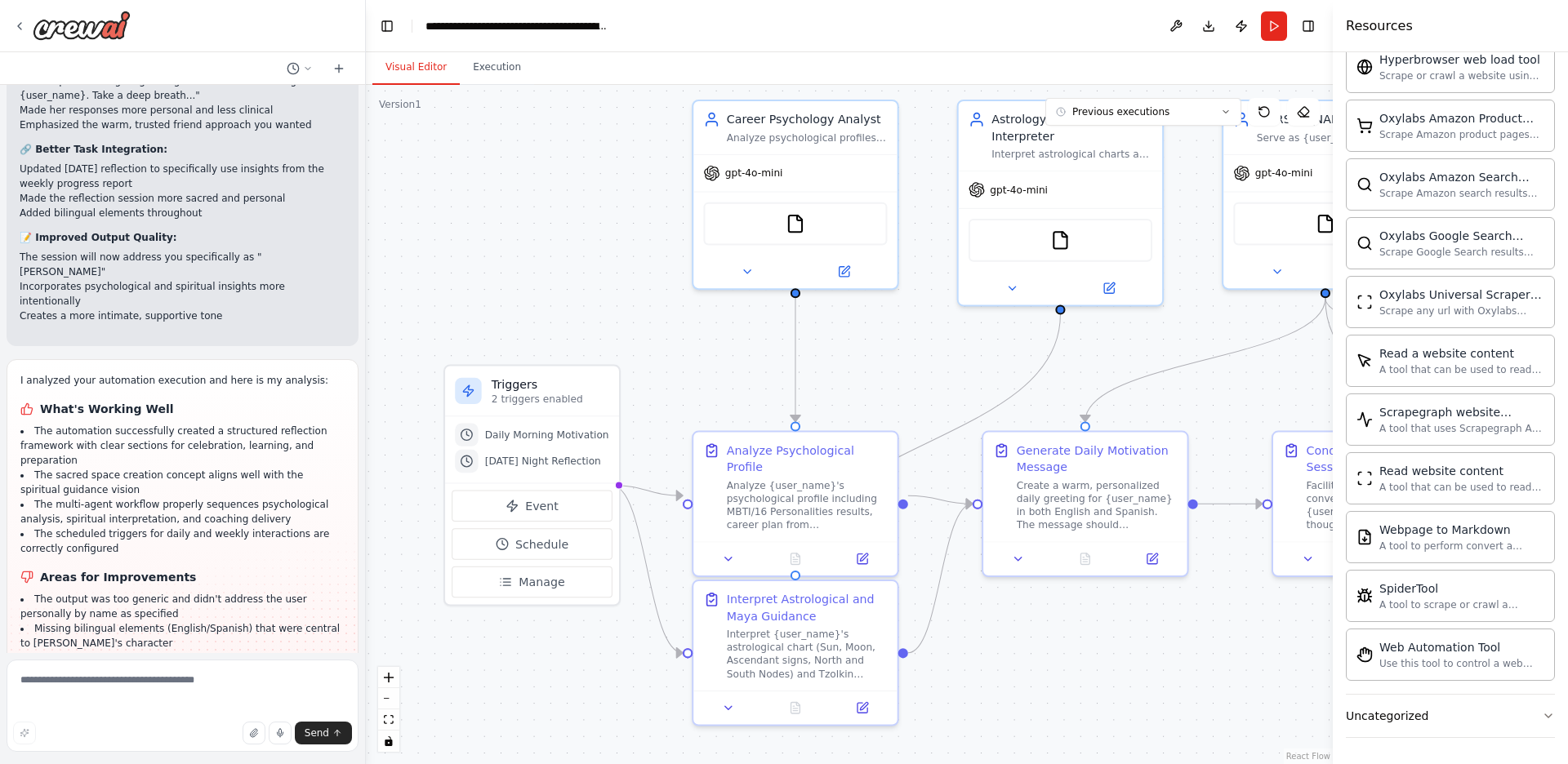
drag, startPoint x: 982, startPoint y: 334, endPoint x: 976, endPoint y: 365, distance: 31.6
click at [976, 365] on div ".deletable-edge-delete-btn { width: 20px; height: 20px; border: 0px solid #ffff…" at bounding box center [849, 425] width 966 height 679
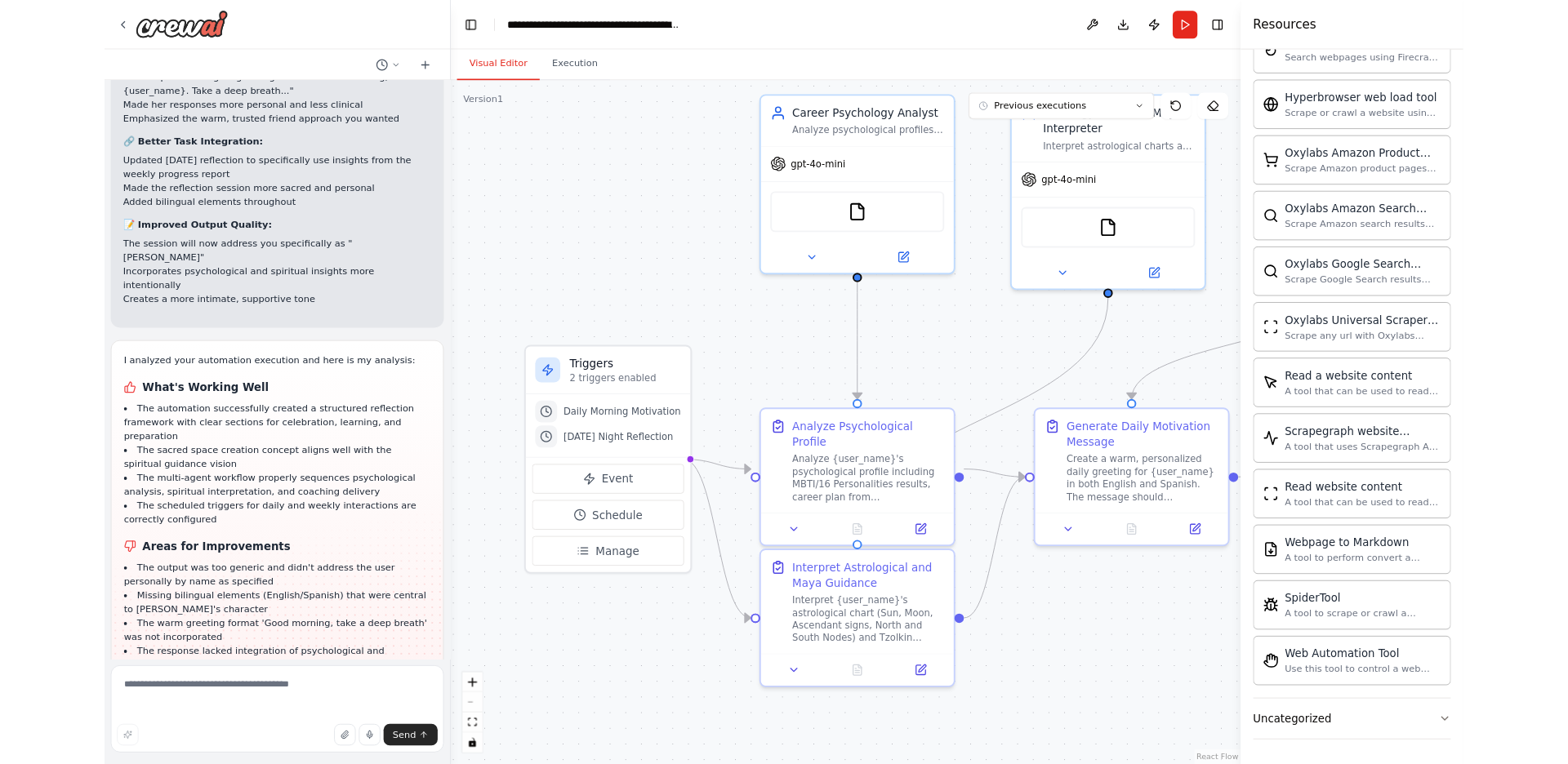
scroll to position [3479, 0]
